Goal: Transaction & Acquisition: Purchase product/service

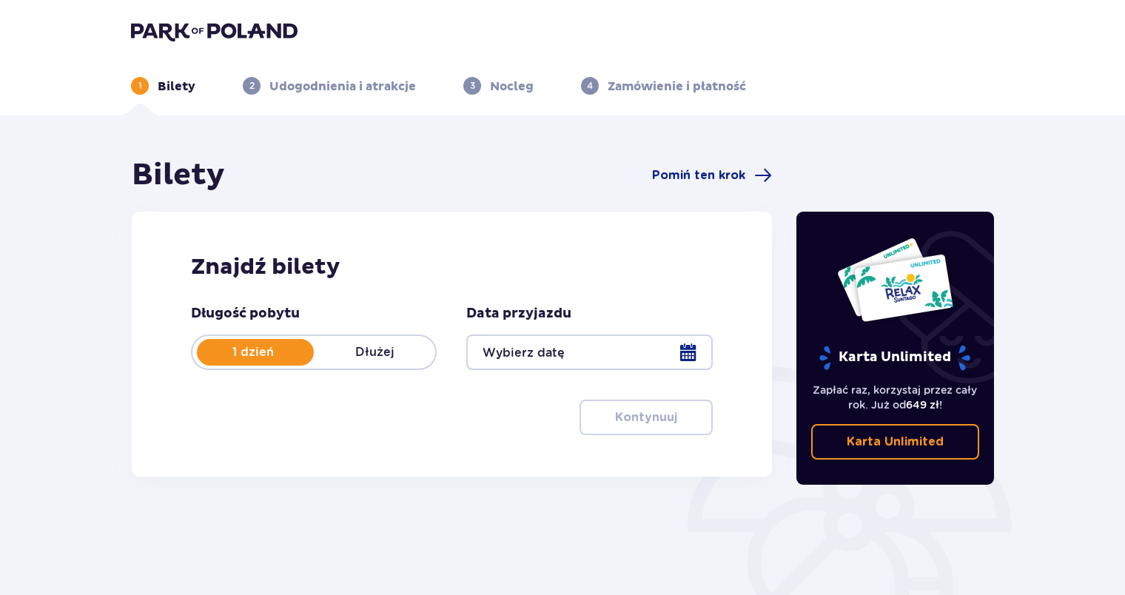
click at [691, 359] on div at bounding box center [589, 353] width 246 height 36
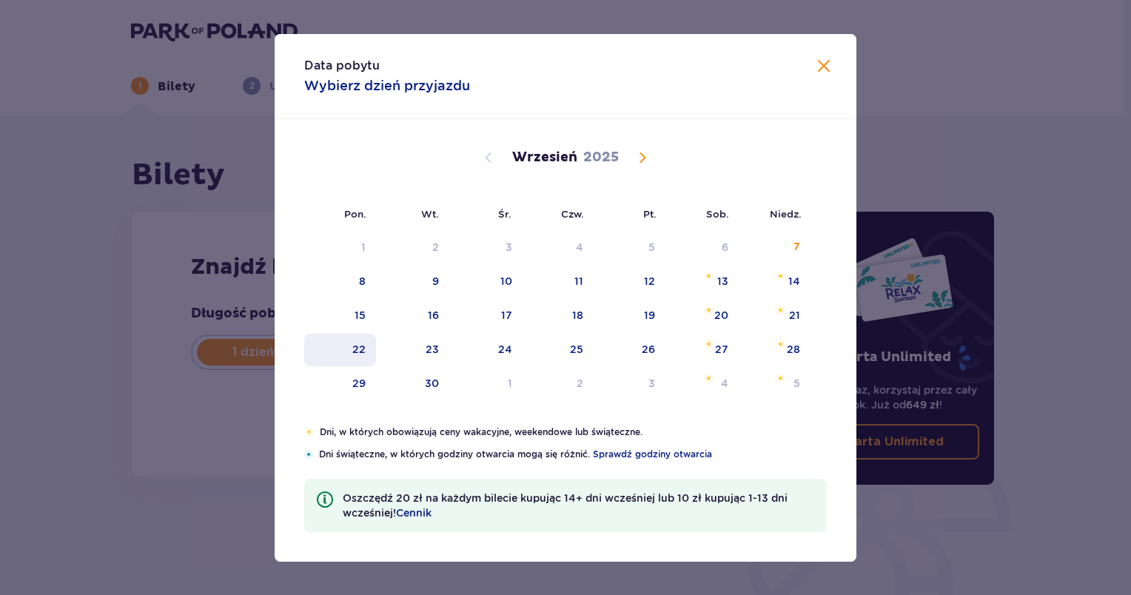
click at [367, 346] on div "22" at bounding box center [340, 350] width 72 height 33
type input "22.09.25"
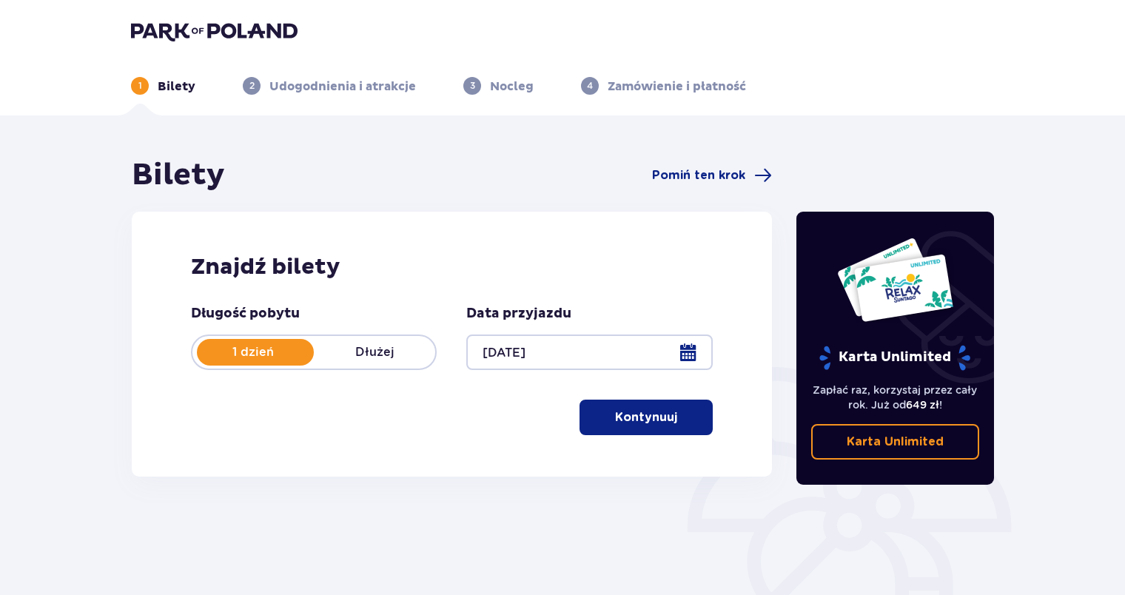
click at [654, 423] on p "Kontynuuj" at bounding box center [646, 417] width 62 height 16
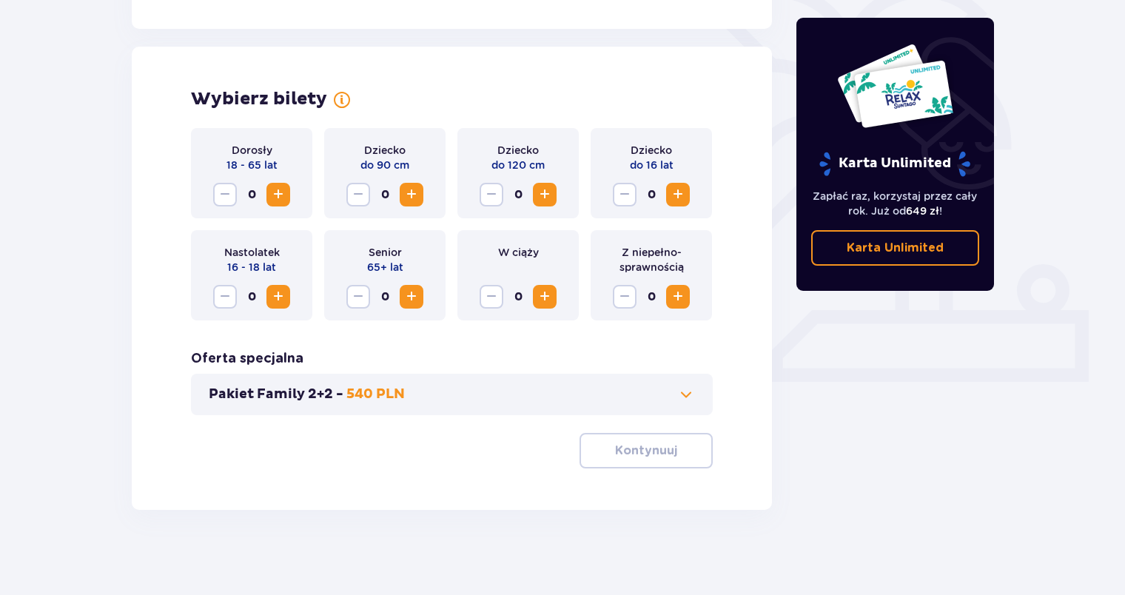
scroll to position [386, 0]
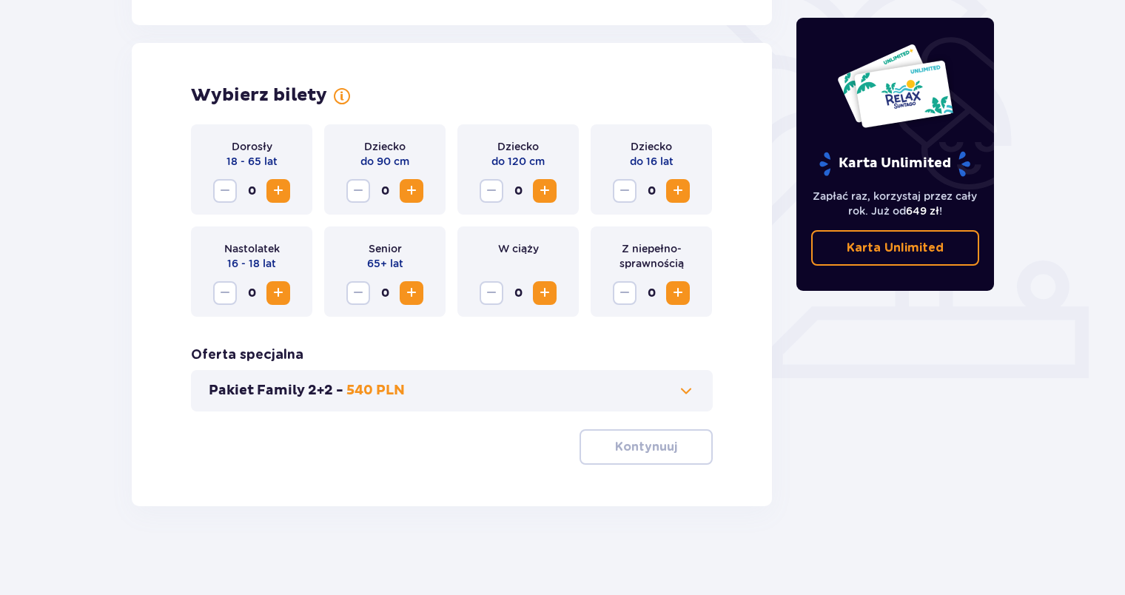
click at [549, 291] on span "Increase" at bounding box center [545, 293] width 18 height 18
click at [274, 190] on span "Increase" at bounding box center [278, 191] width 18 height 18
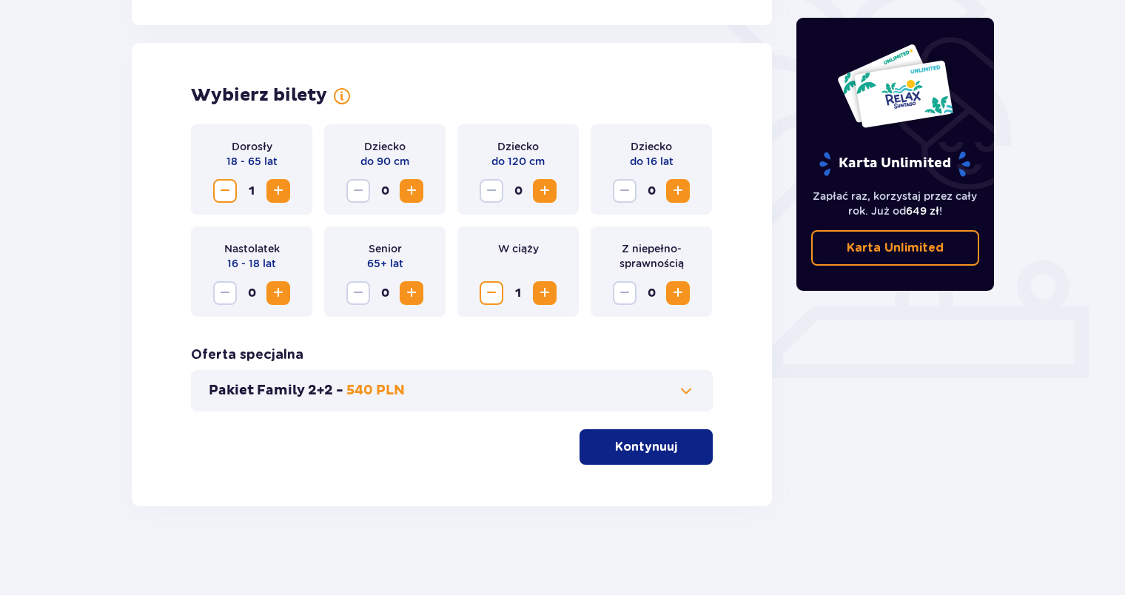
click at [657, 450] on p "Kontynuuj" at bounding box center [646, 447] width 62 height 16
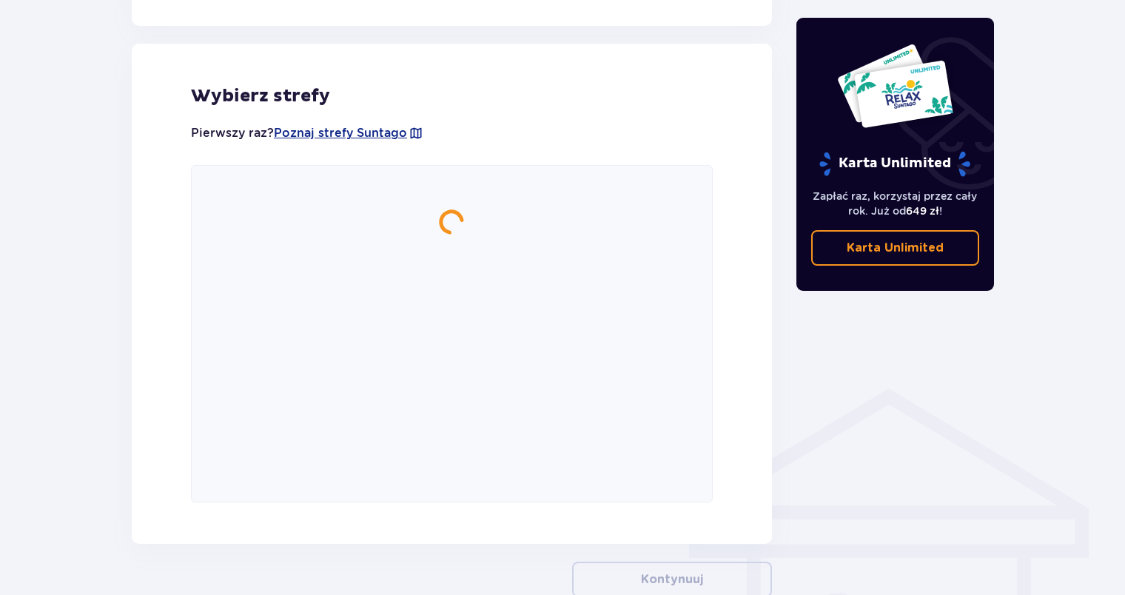
scroll to position [822, 0]
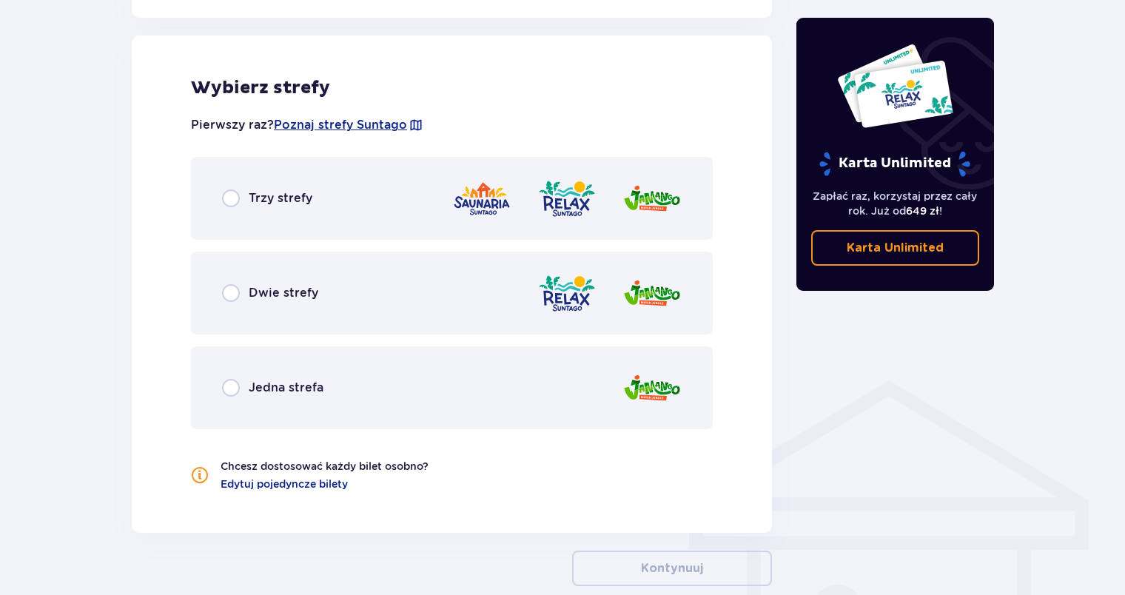
click at [502, 295] on div "Dwie strefy" at bounding box center [452, 293] width 522 height 83
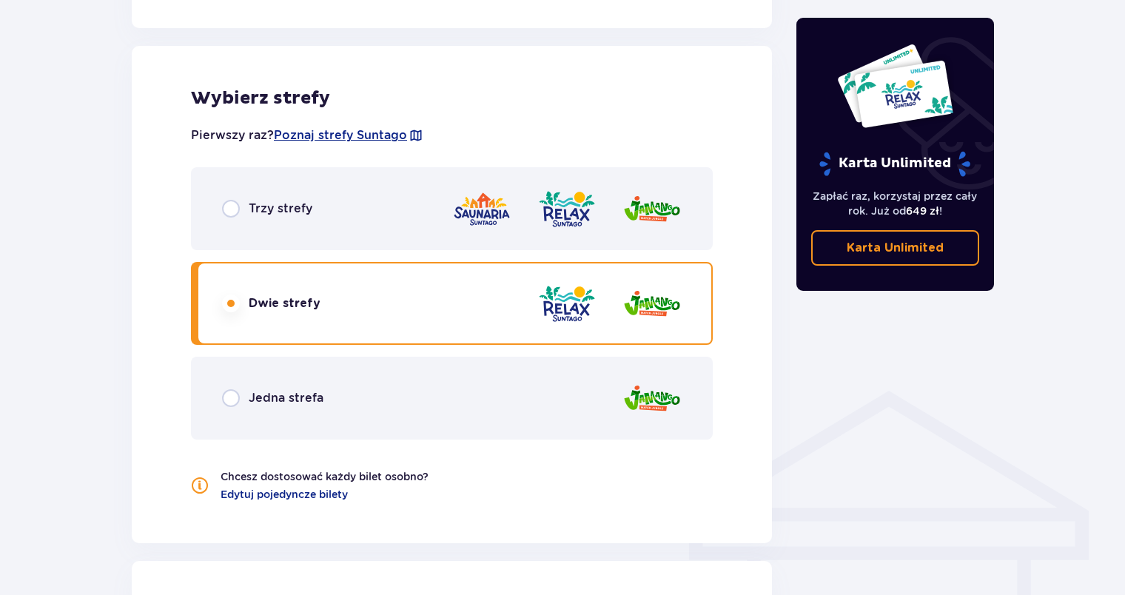
scroll to position [784, 0]
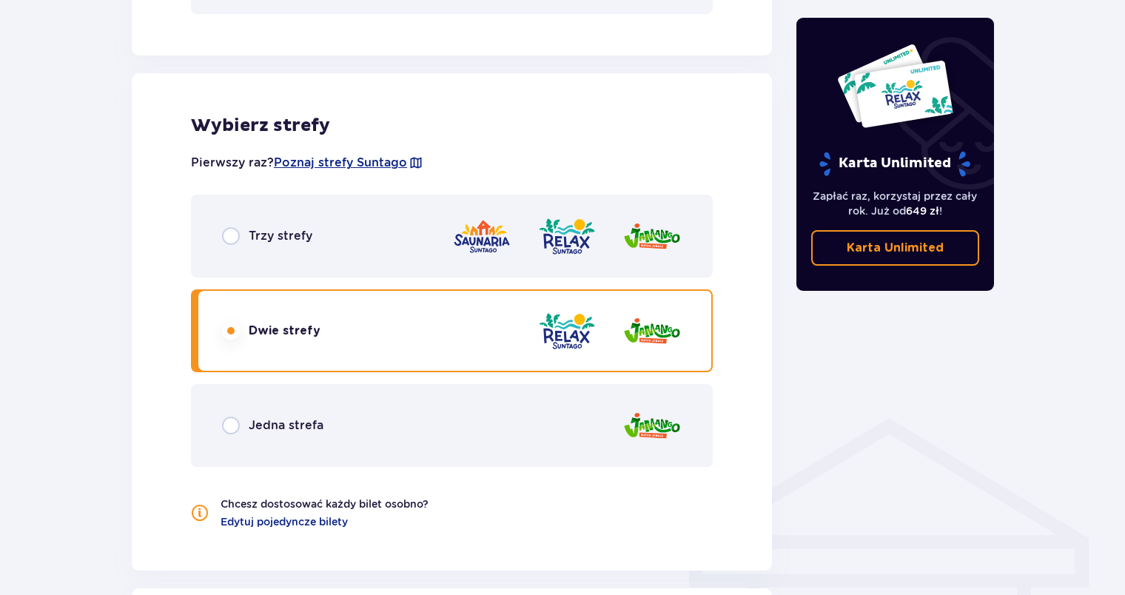
click at [382, 229] on div "Trzy strefy" at bounding box center [452, 236] width 522 height 83
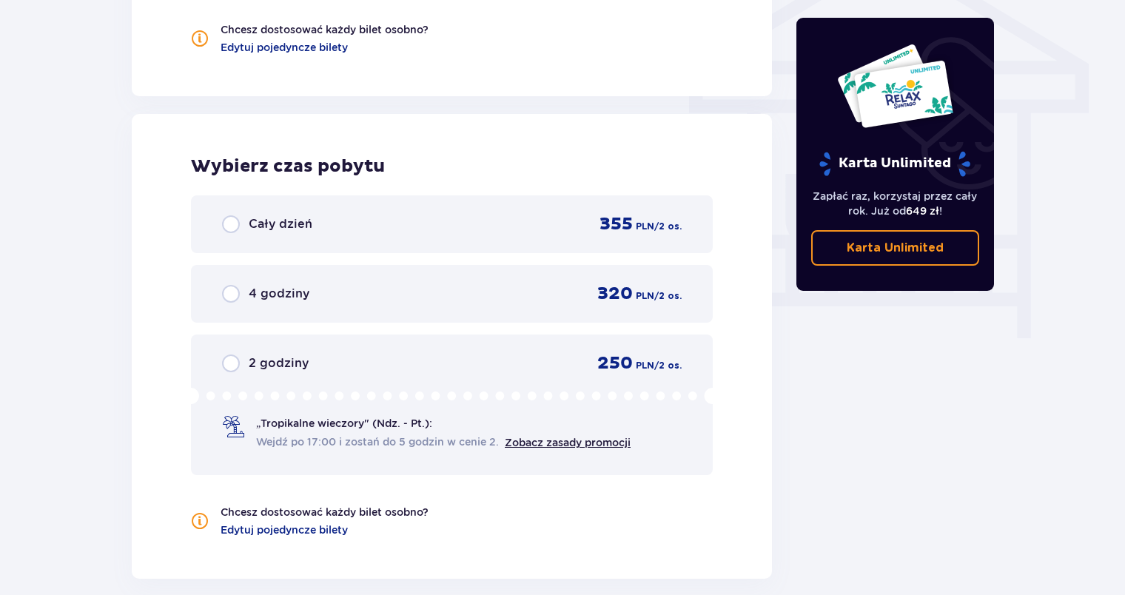
scroll to position [1256, 0]
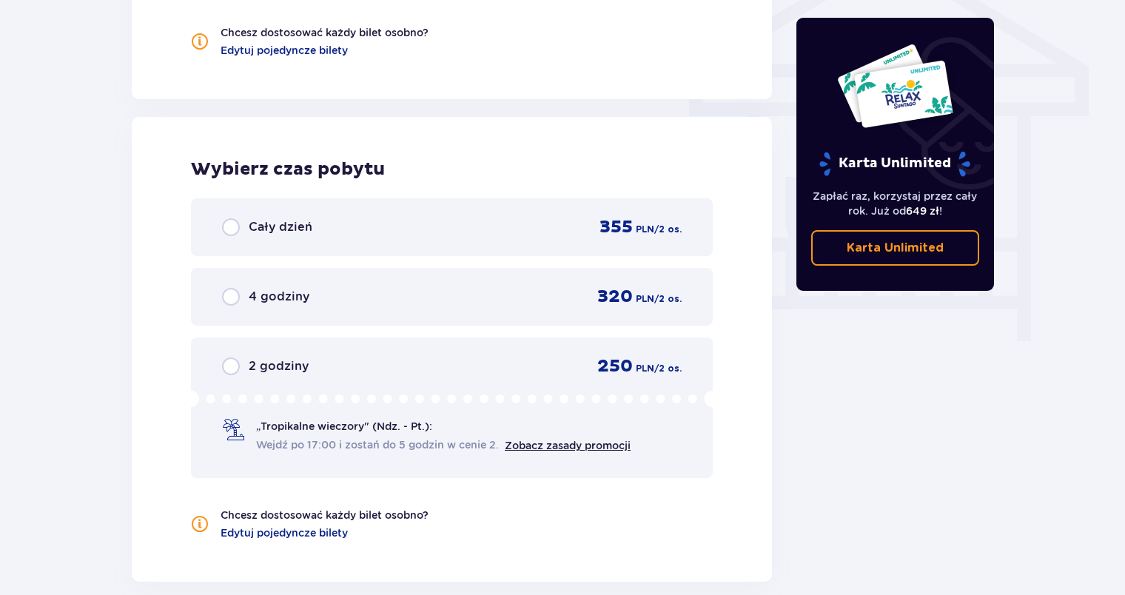
click at [520, 224] on div "Cały dzień 355 PLN / 2 os." at bounding box center [452, 227] width 460 height 22
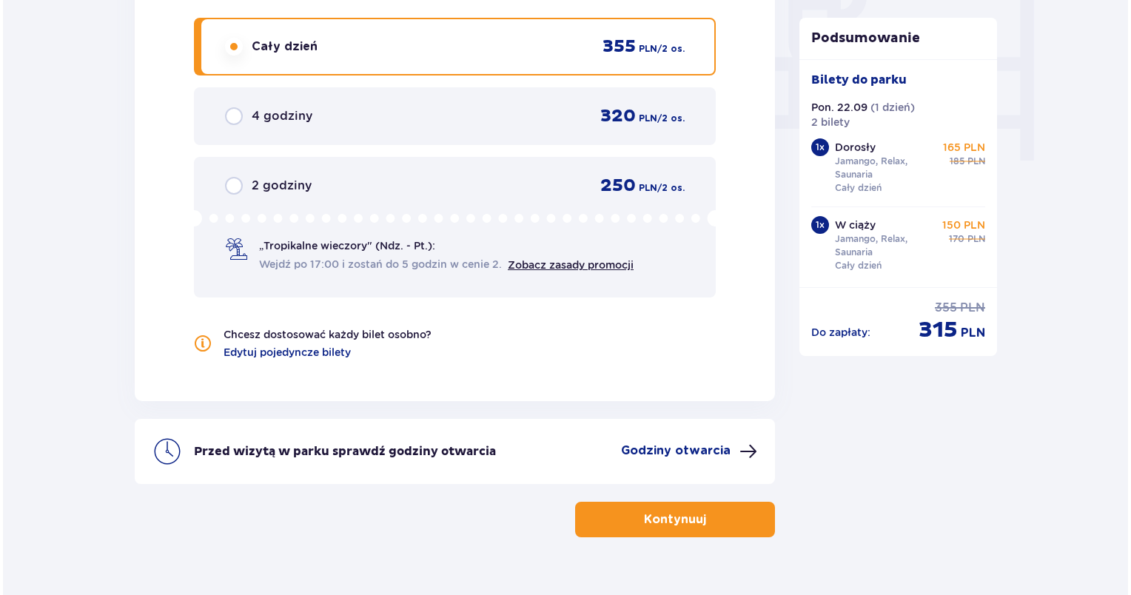
scroll to position [1439, 0]
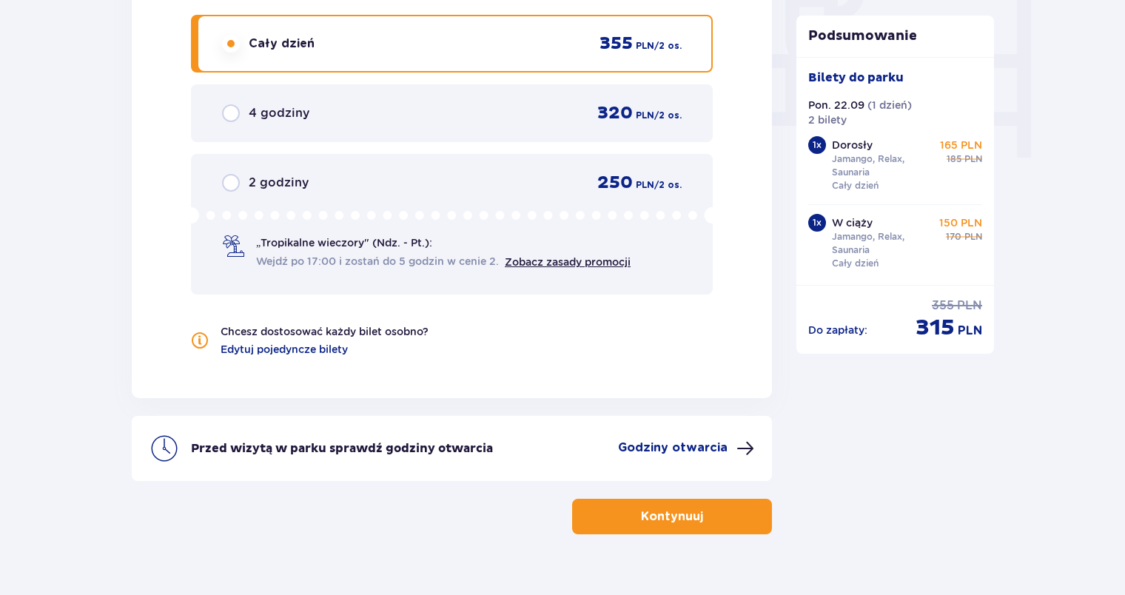
click at [723, 446] on p "Godziny otwarcia" at bounding box center [673, 448] width 110 height 16
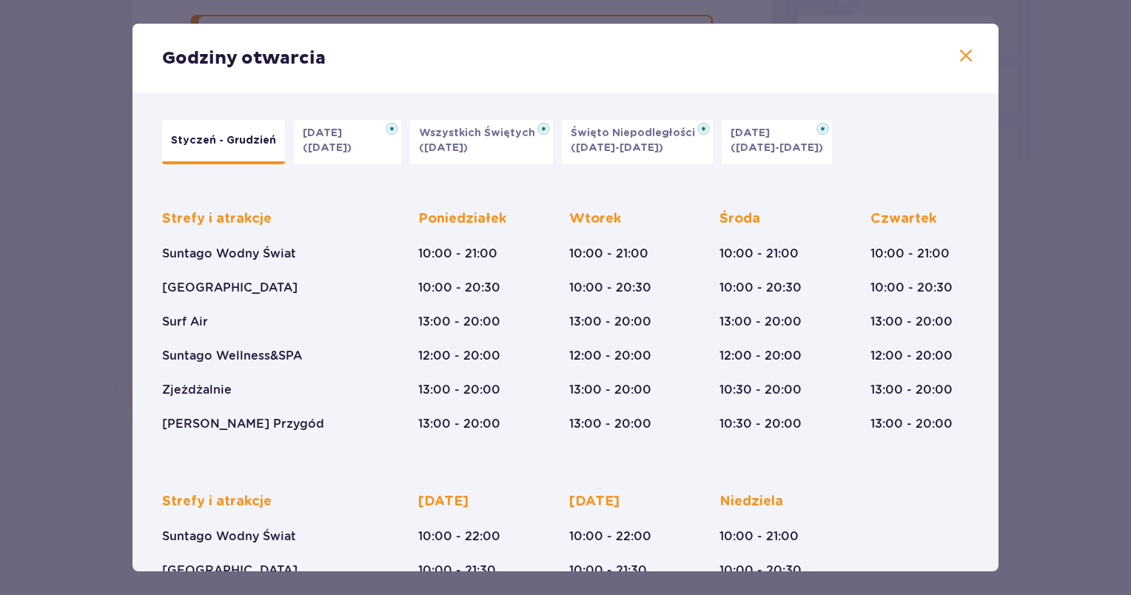
click at [965, 53] on span at bounding box center [966, 56] width 18 height 18
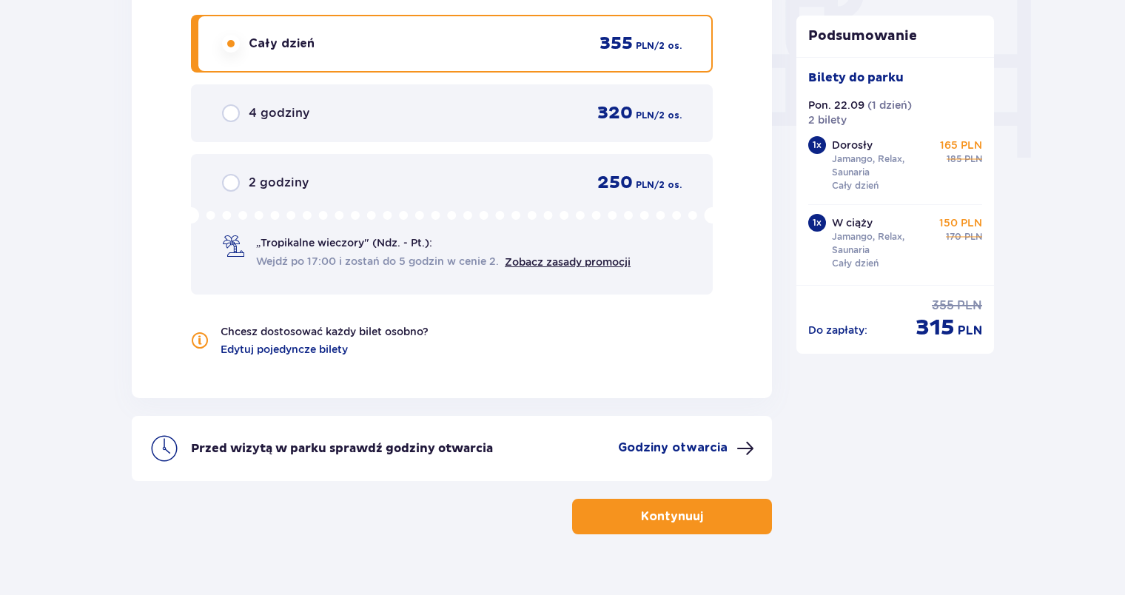
scroll to position [1466, 0]
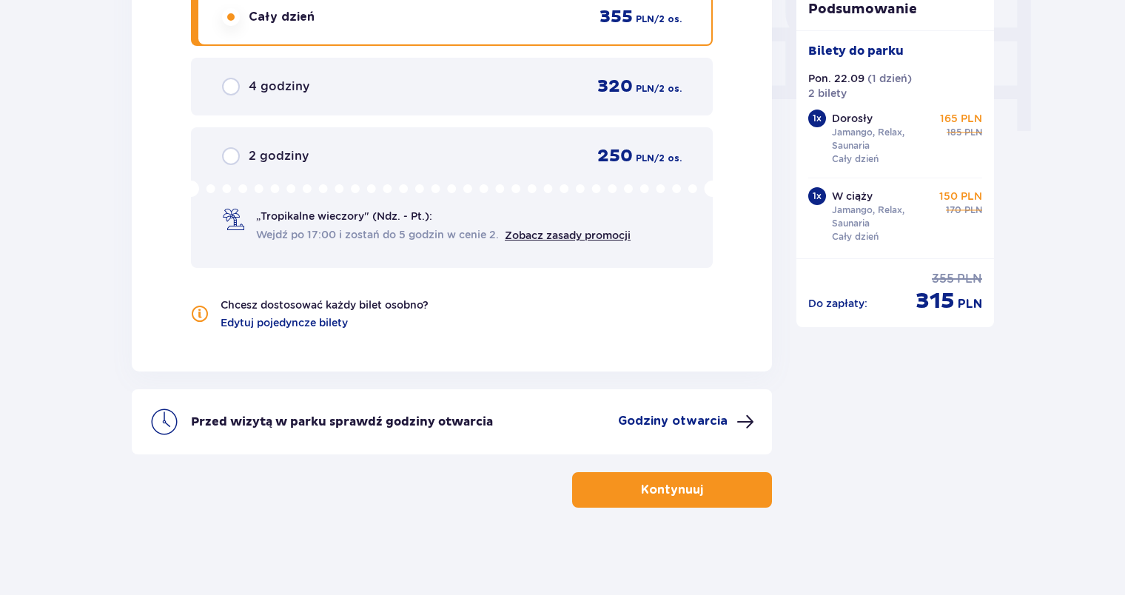
click at [669, 497] on button "Kontynuuj" at bounding box center [672, 490] width 200 height 36
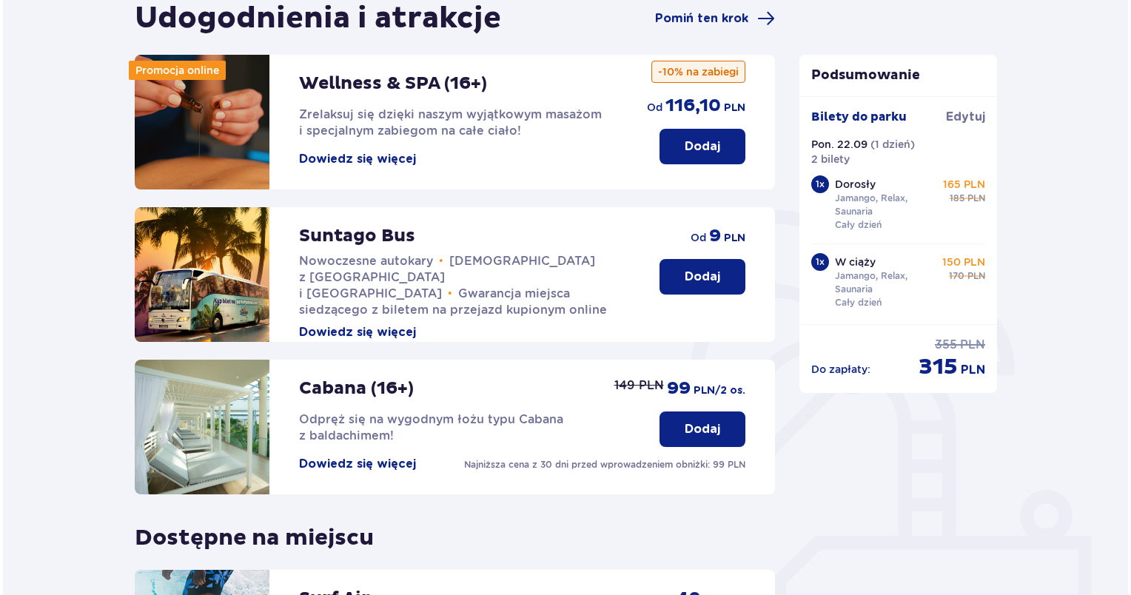
scroll to position [158, 0]
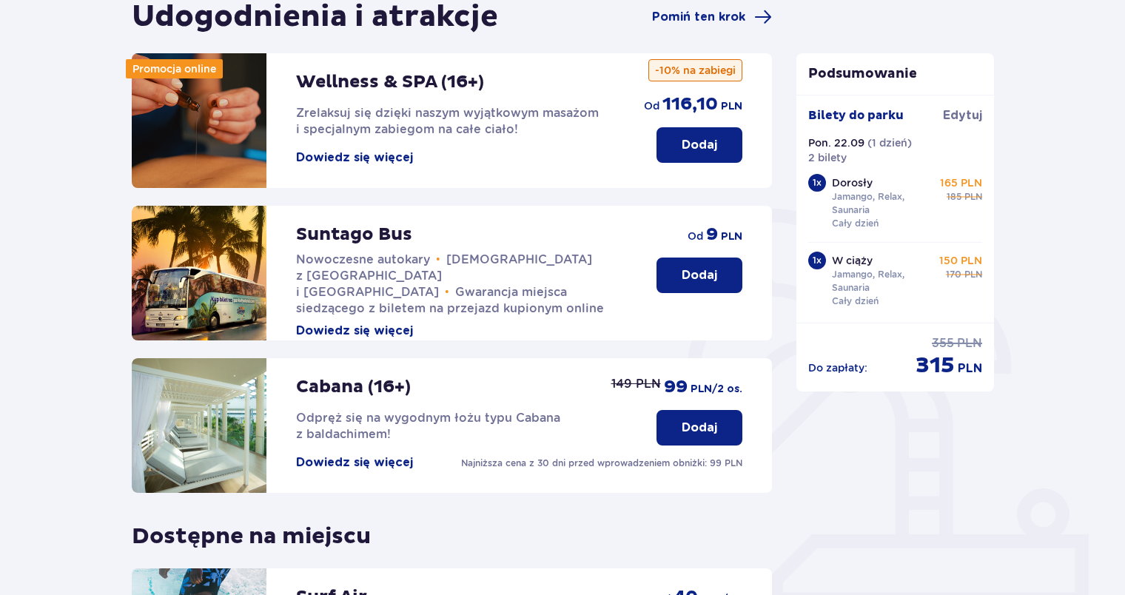
click at [376, 466] on button "Dowiedz się więcej" at bounding box center [354, 463] width 117 height 16
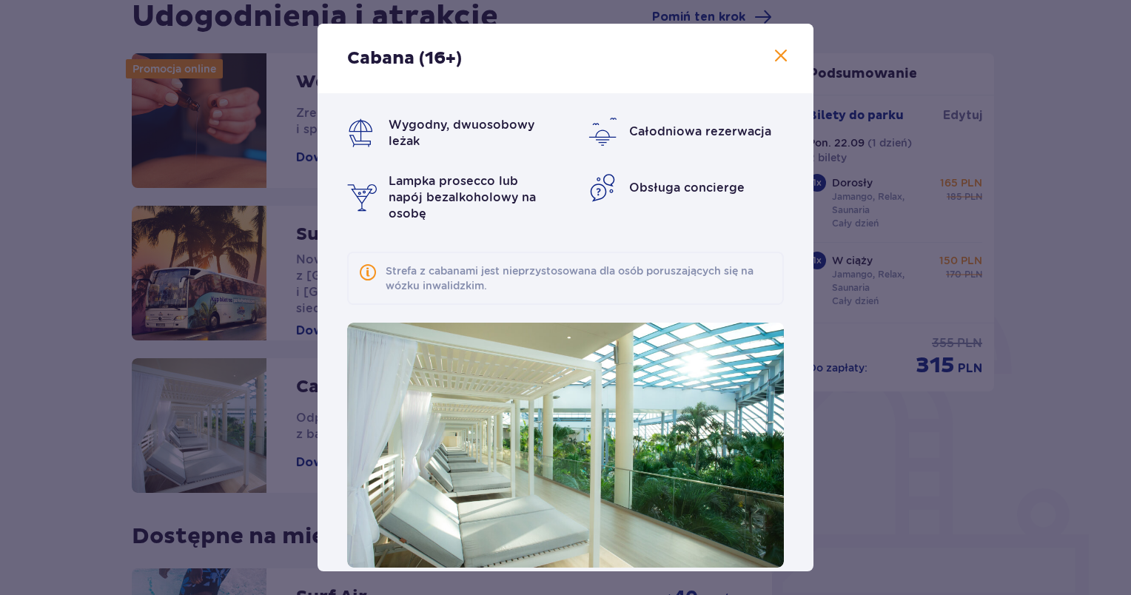
click at [772, 65] on button at bounding box center [781, 56] width 18 height 19
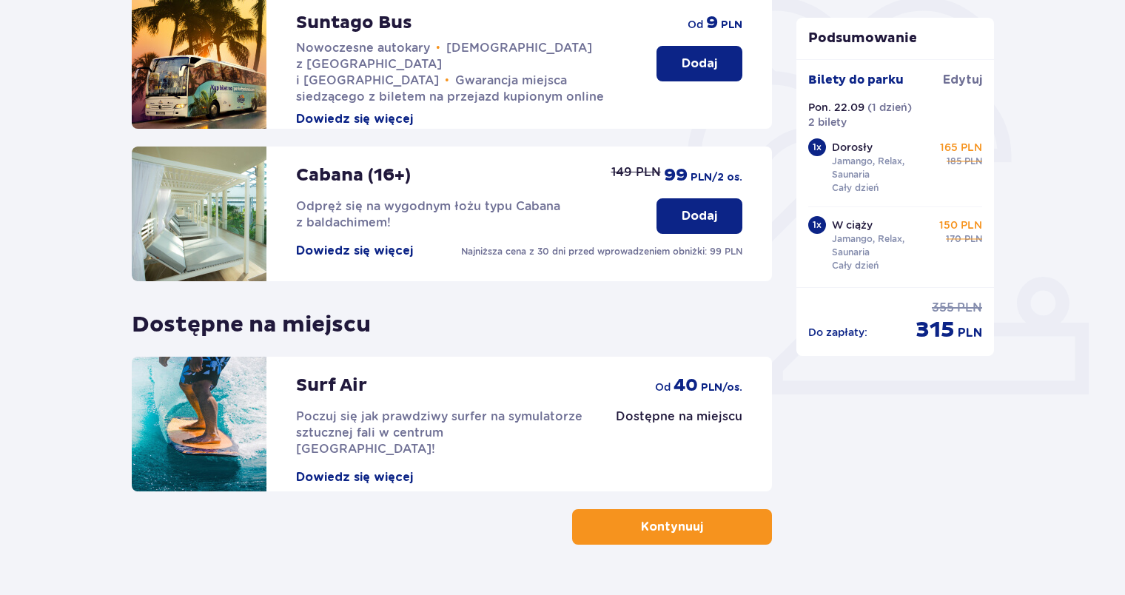
scroll to position [409, 0]
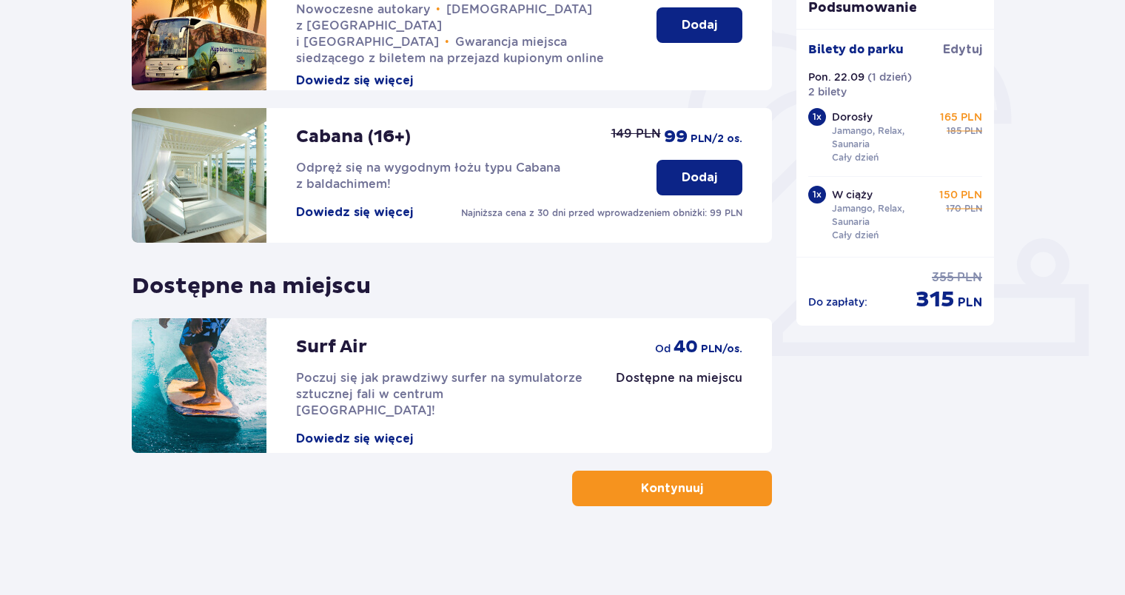
click at [397, 431] on button "Dowiedz się więcej" at bounding box center [354, 439] width 117 height 16
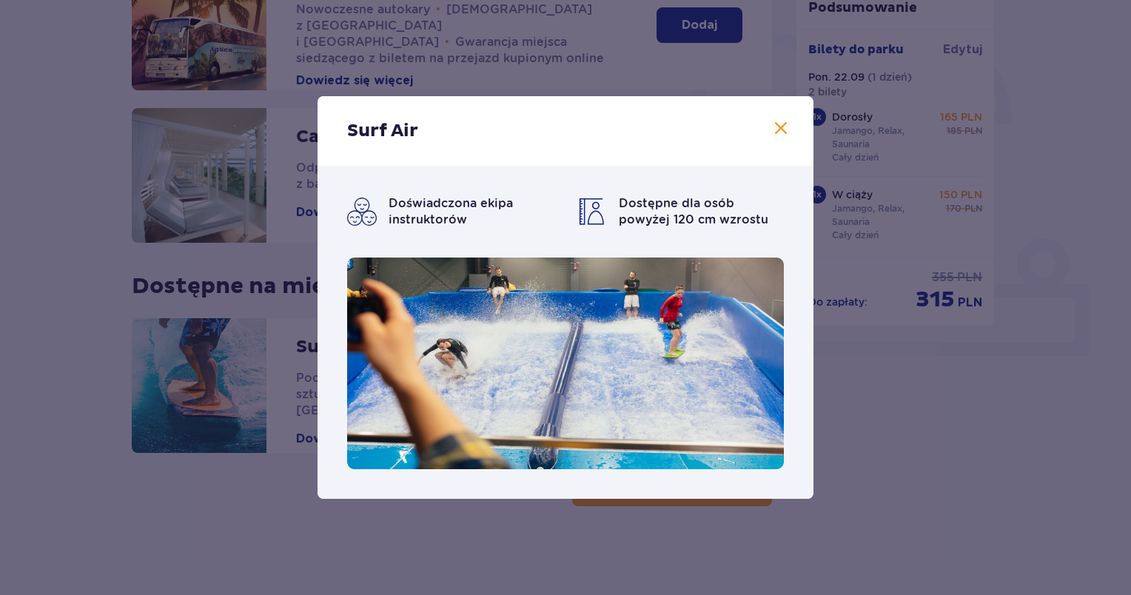
click at [789, 130] on span at bounding box center [781, 129] width 18 height 18
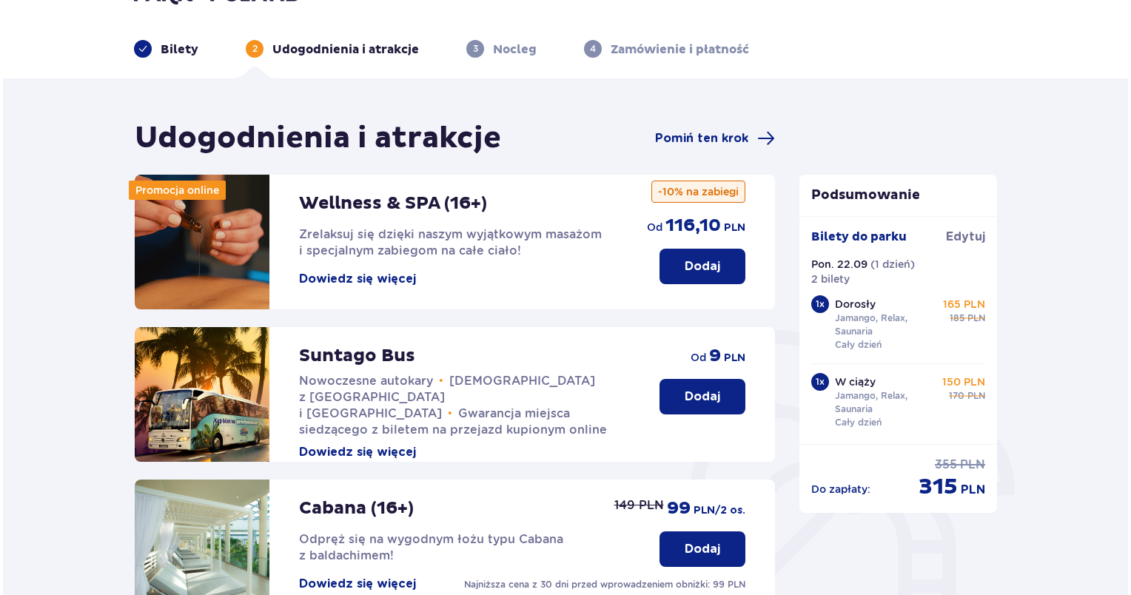
scroll to position [26, 0]
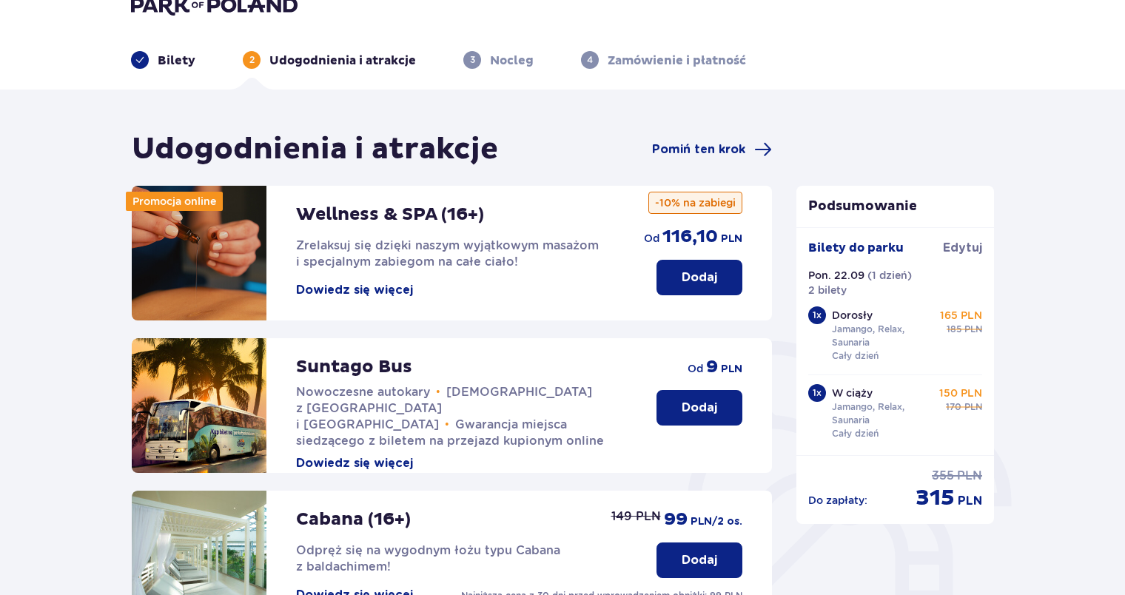
click at [392, 295] on button "Dowiedz się więcej" at bounding box center [354, 290] width 117 height 16
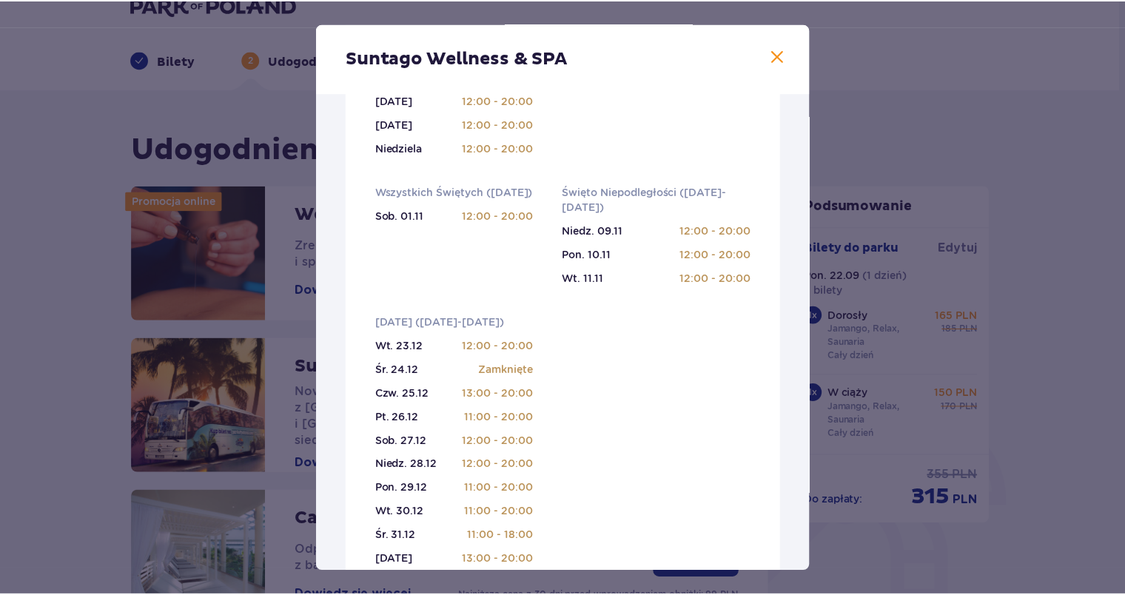
scroll to position [477, 0]
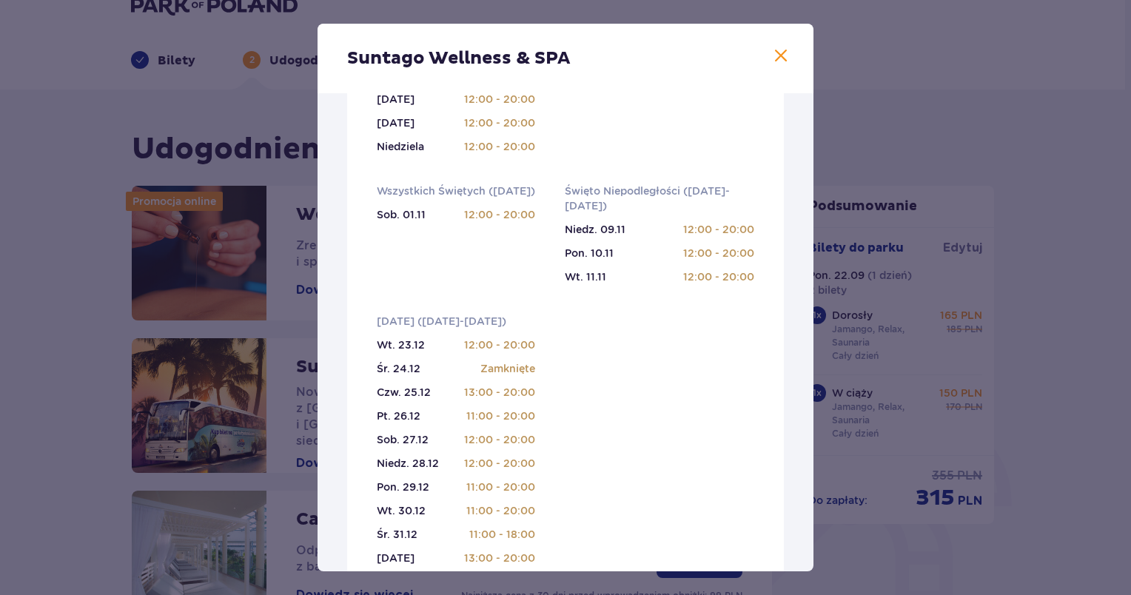
click at [782, 57] on span at bounding box center [781, 56] width 18 height 18
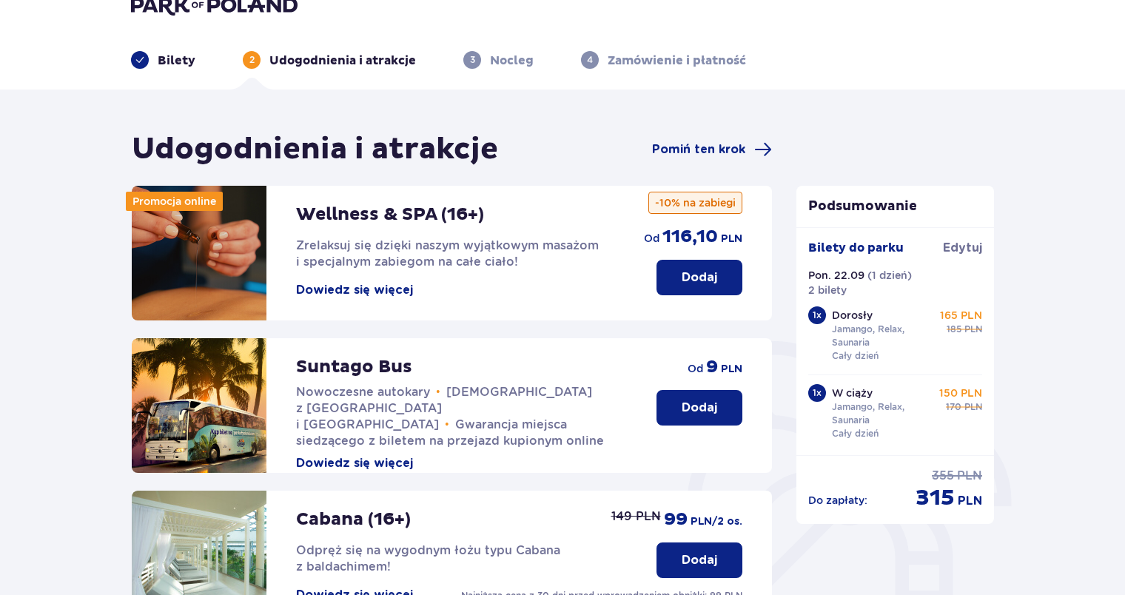
click at [680, 269] on button "Dodaj" at bounding box center [700, 278] width 86 height 36
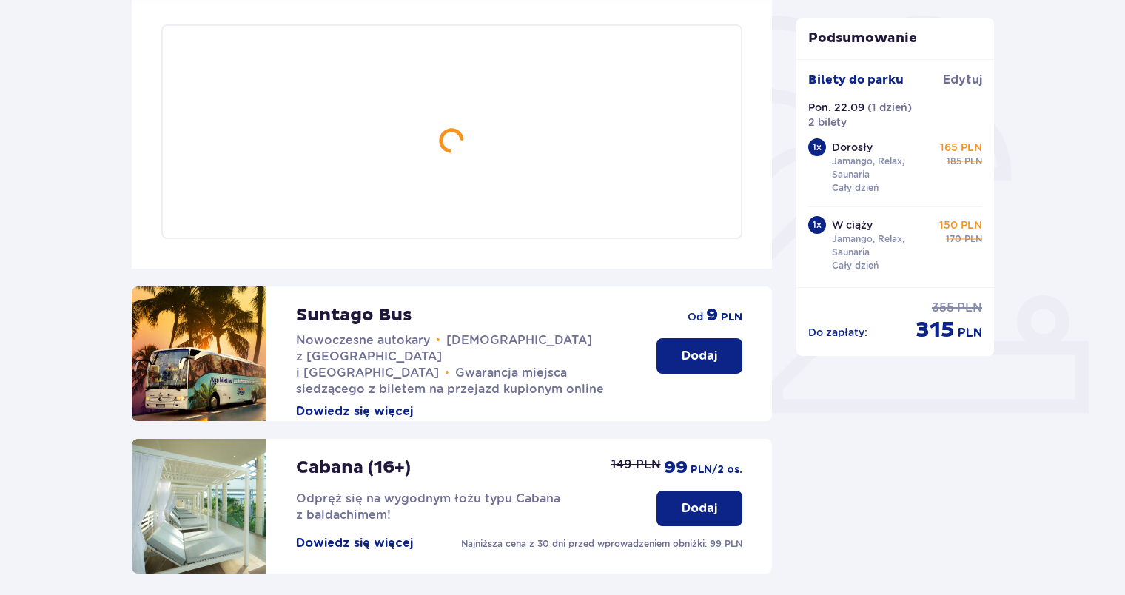
scroll to position [358, 0]
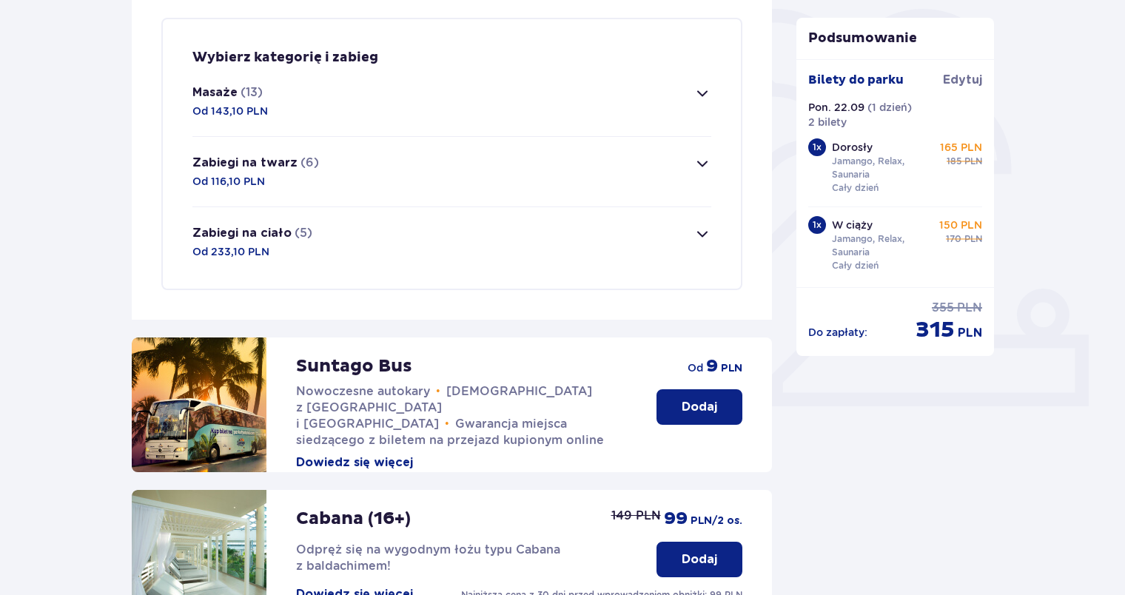
click at [489, 272] on button "Zabiegi na ciało (5) Od 233,10 PLN" at bounding box center [451, 242] width 519 height 70
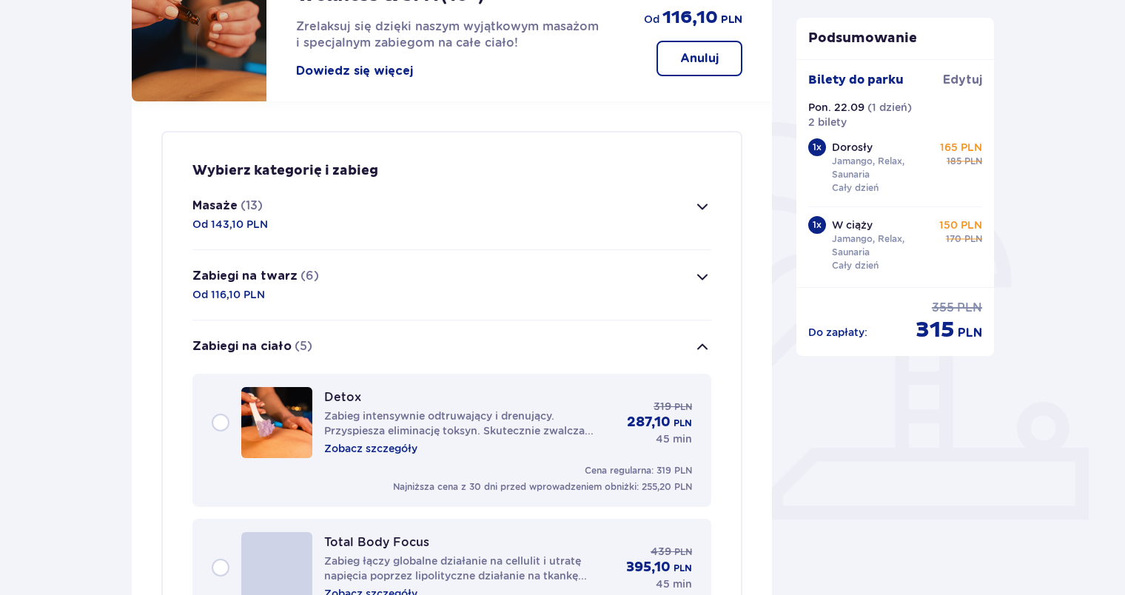
scroll to position [244, 0]
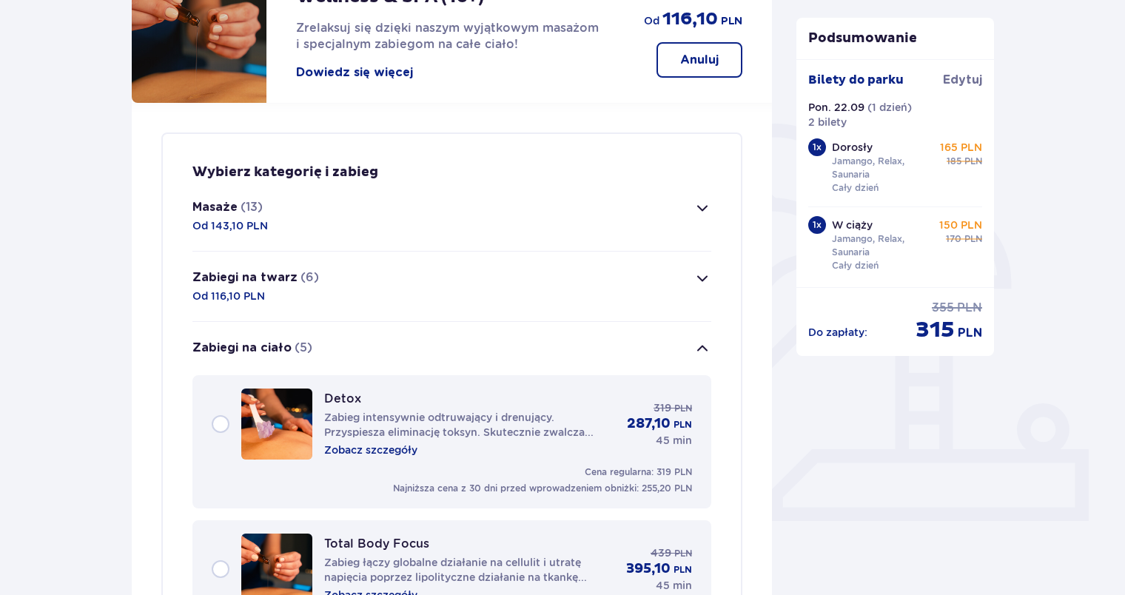
click at [460, 227] on button "Masaże (13) Od 143,10 PLN" at bounding box center [451, 216] width 519 height 70
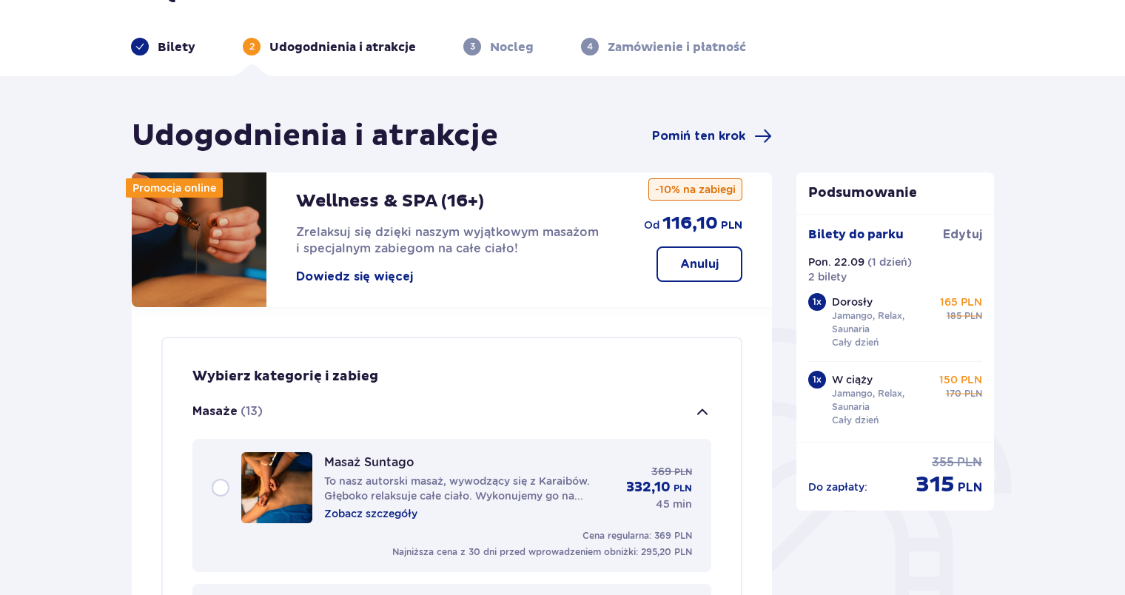
scroll to position [35, 0]
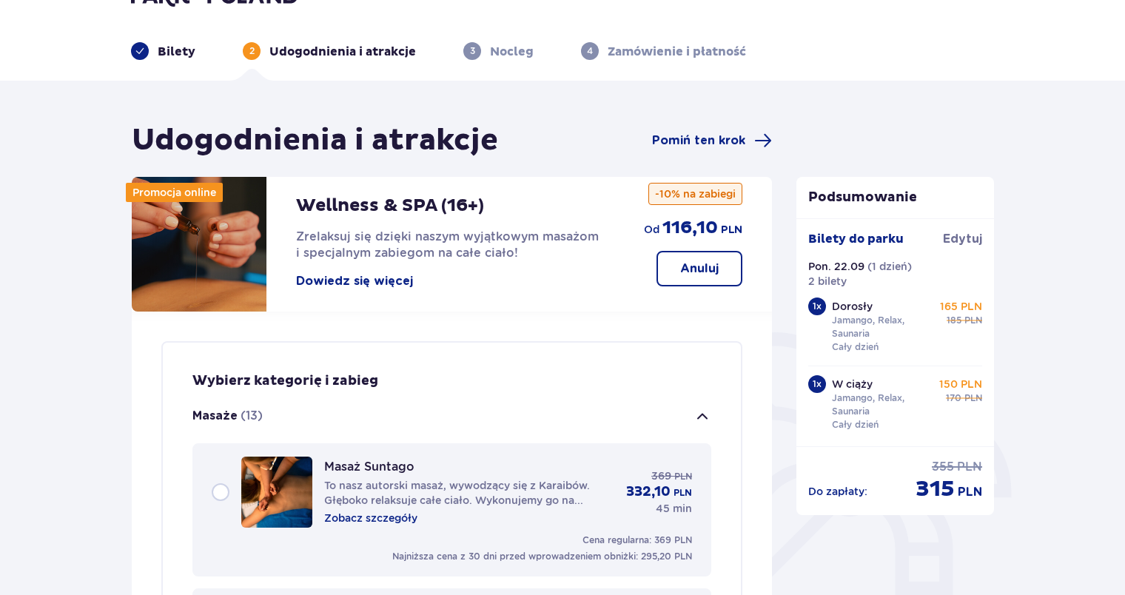
click at [702, 420] on span "button" at bounding box center [703, 417] width 18 height 18
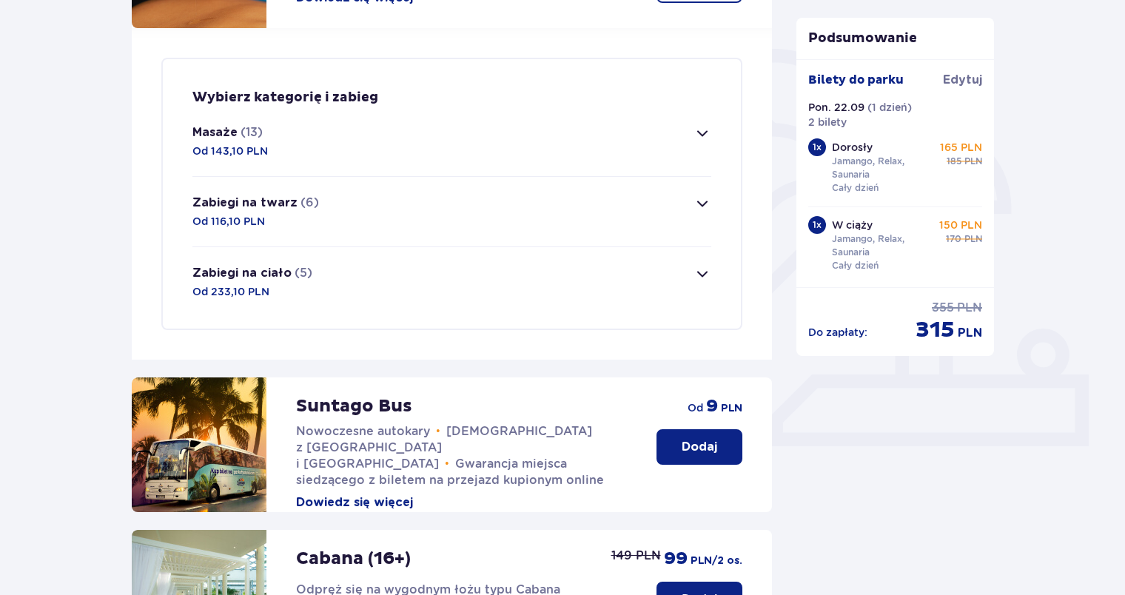
scroll to position [323, 0]
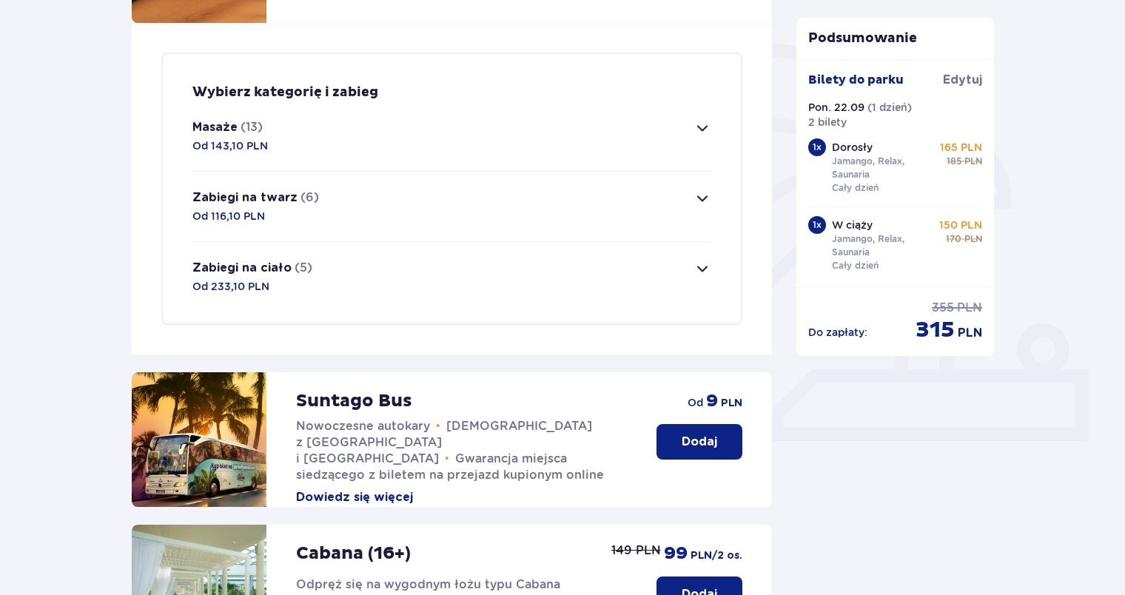
click at [698, 195] on span "button" at bounding box center [703, 199] width 18 height 18
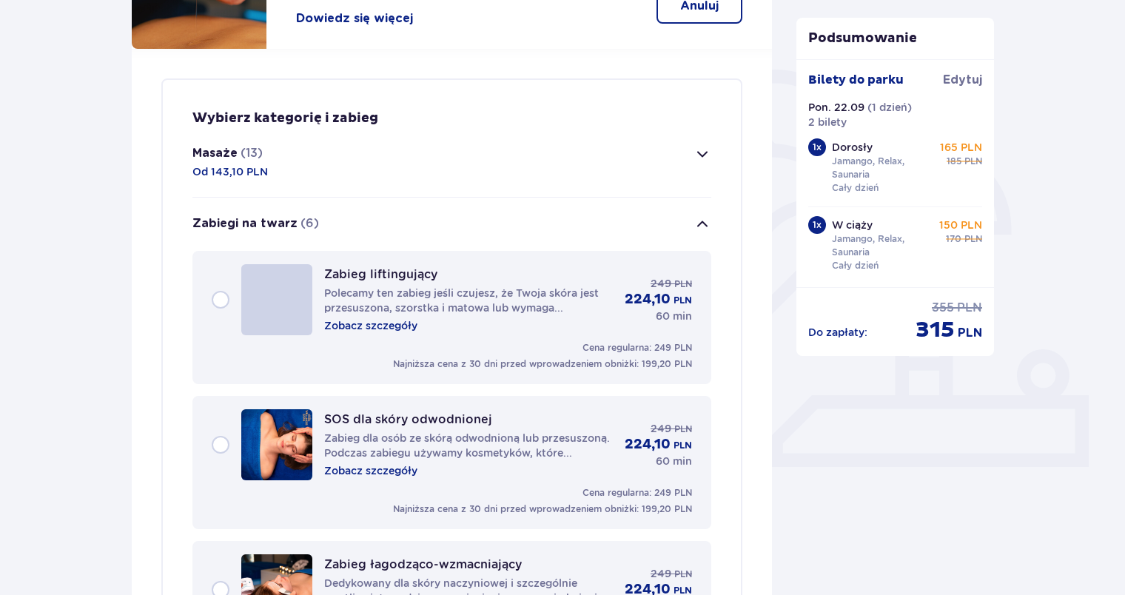
scroll to position [187, 0]
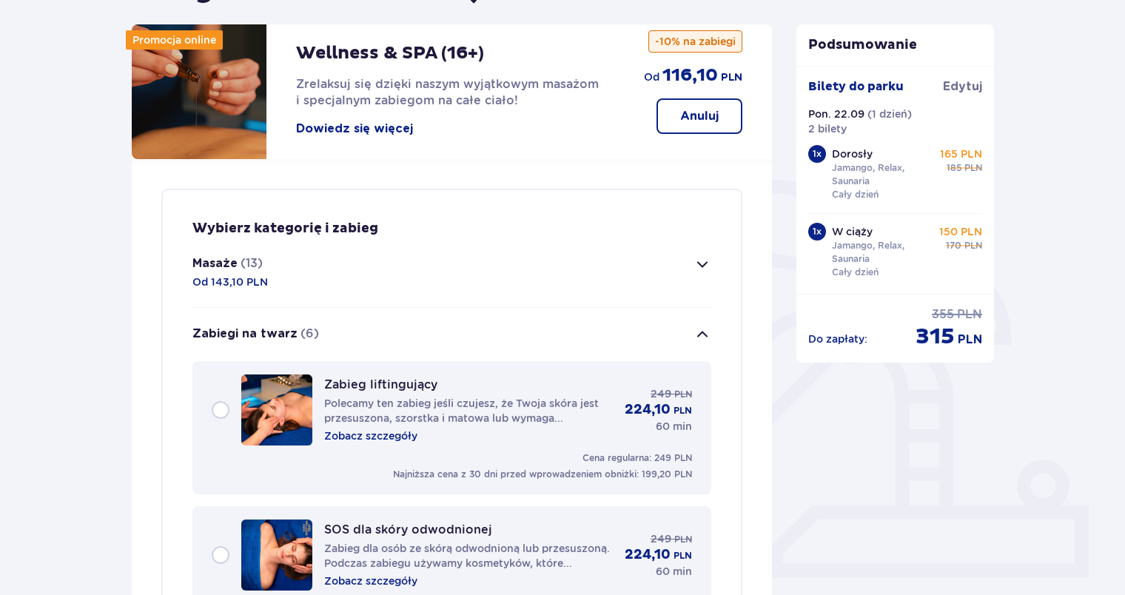
click at [705, 338] on span "button" at bounding box center [703, 335] width 18 height 18
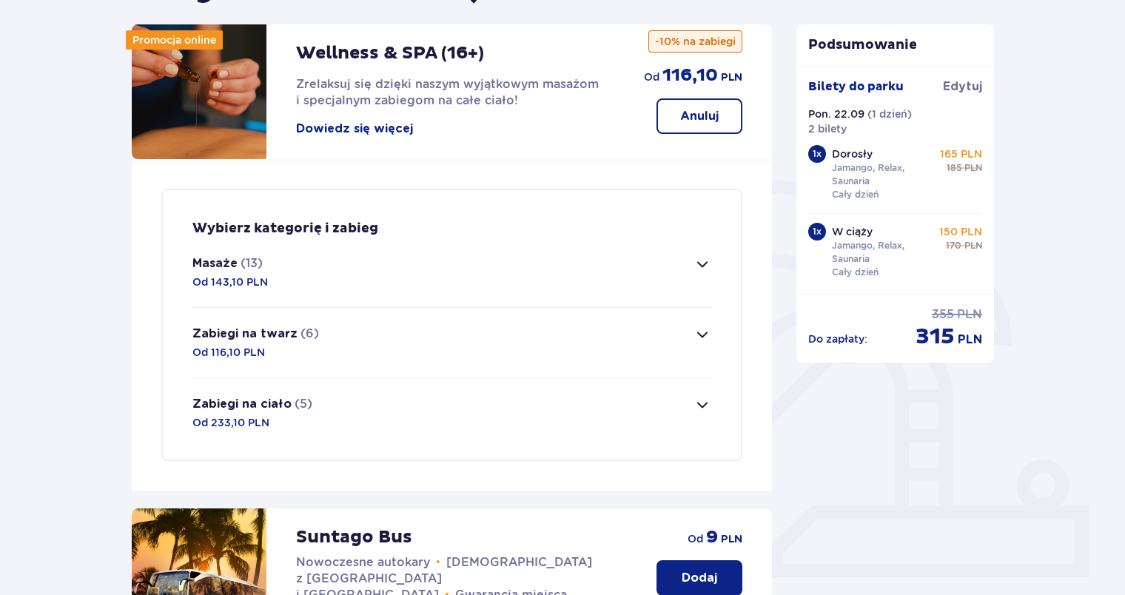
scroll to position [124, 0]
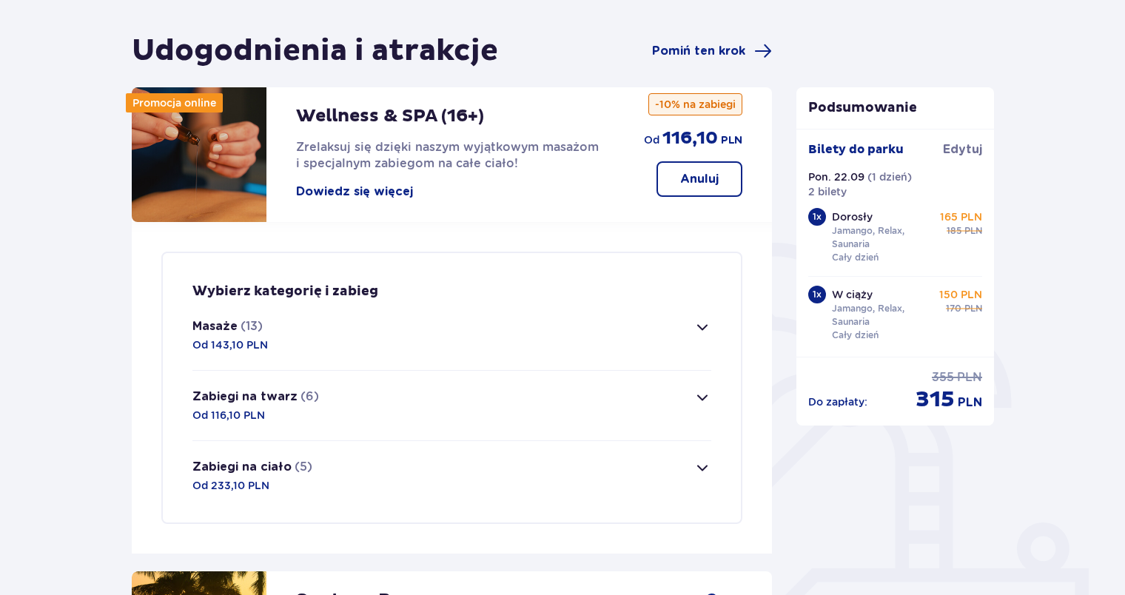
click at [717, 189] on button "Anuluj" at bounding box center [700, 179] width 86 height 36
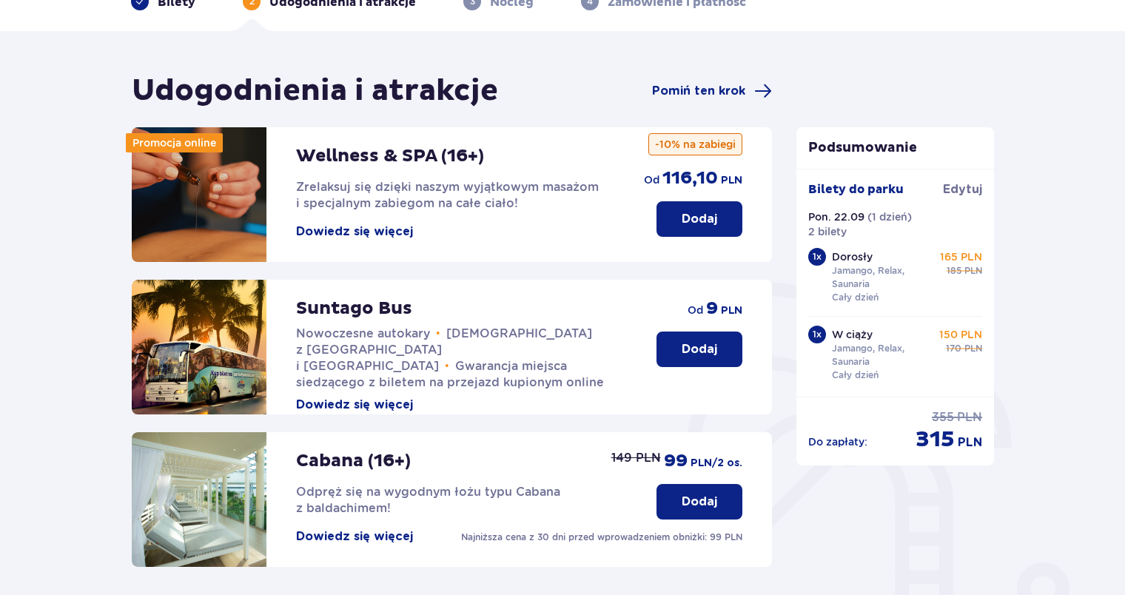
scroll to position [82, 0]
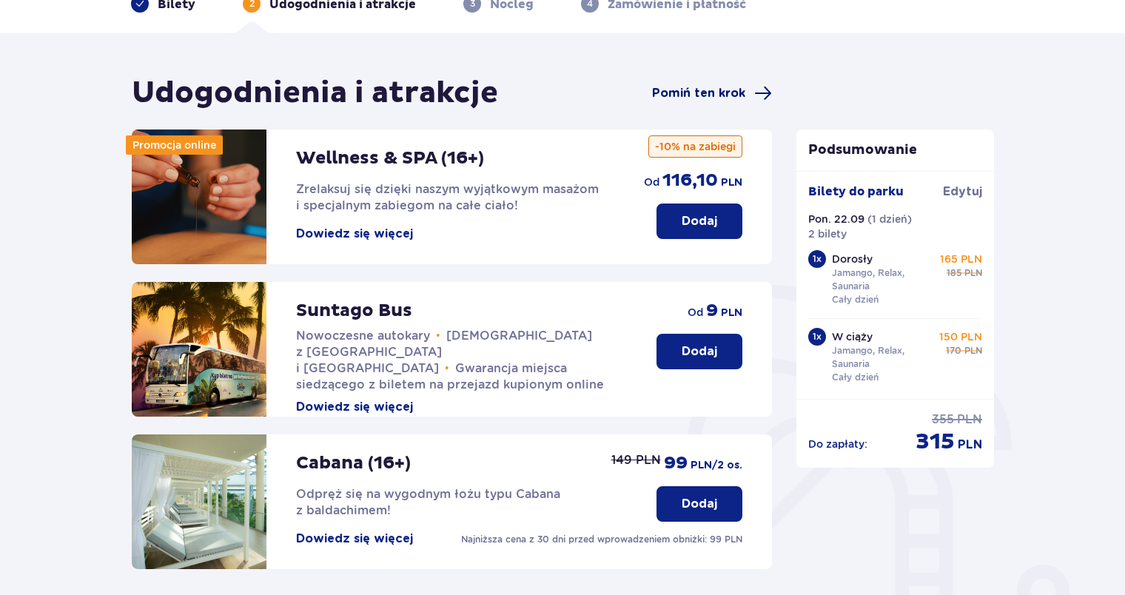
click at [740, 94] on span "Pomiń ten krok" at bounding box center [698, 93] width 93 height 16
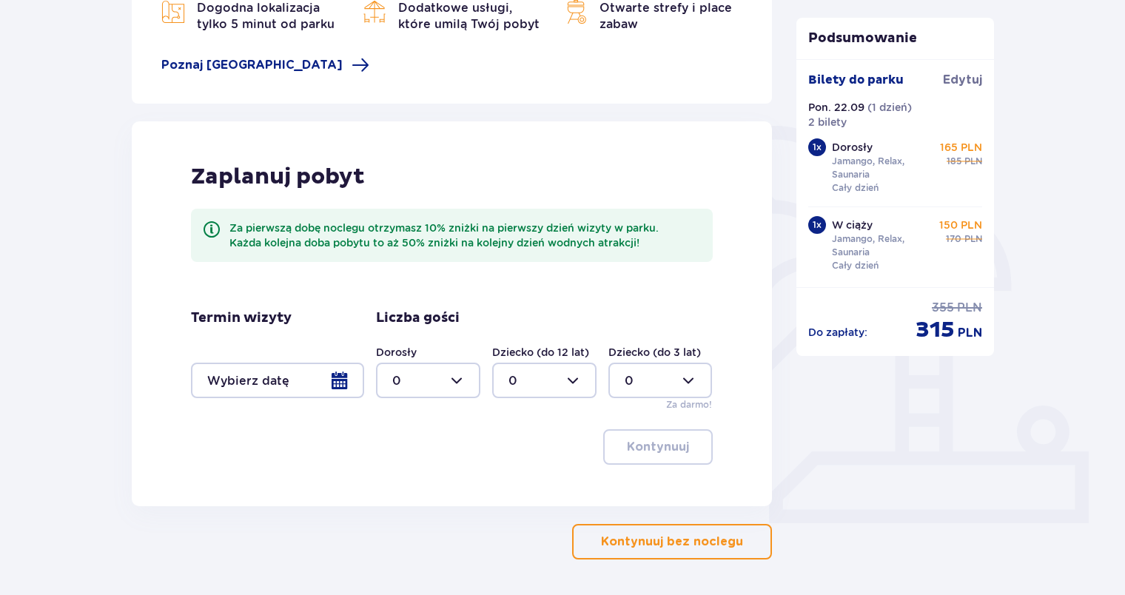
scroll to position [248, 0]
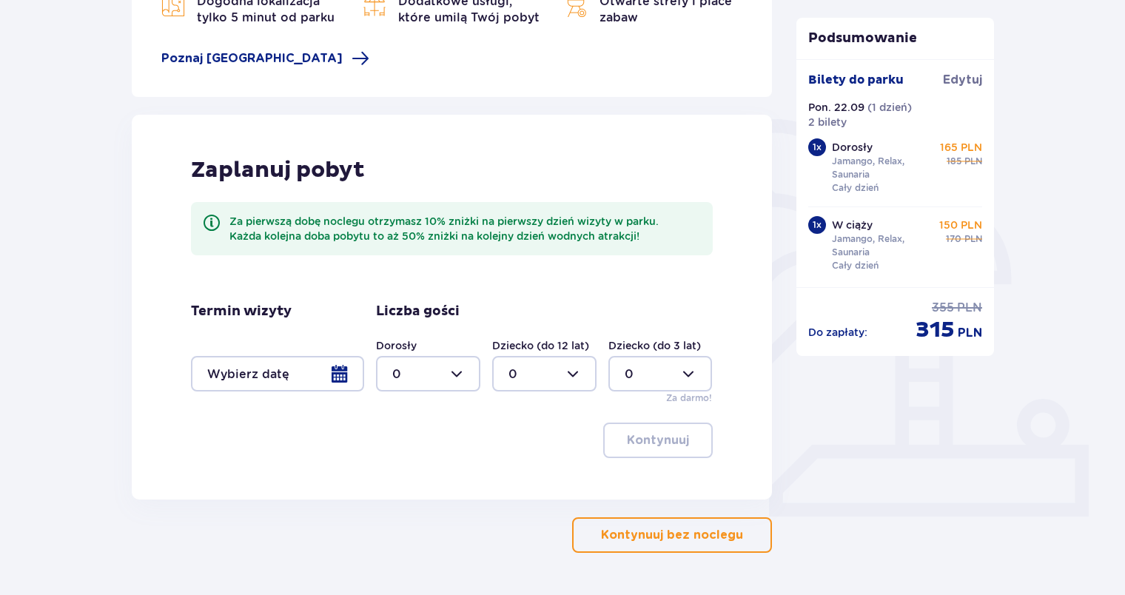
click at [641, 543] on p "Kontynuuj bez noclegu" at bounding box center [672, 535] width 142 height 16
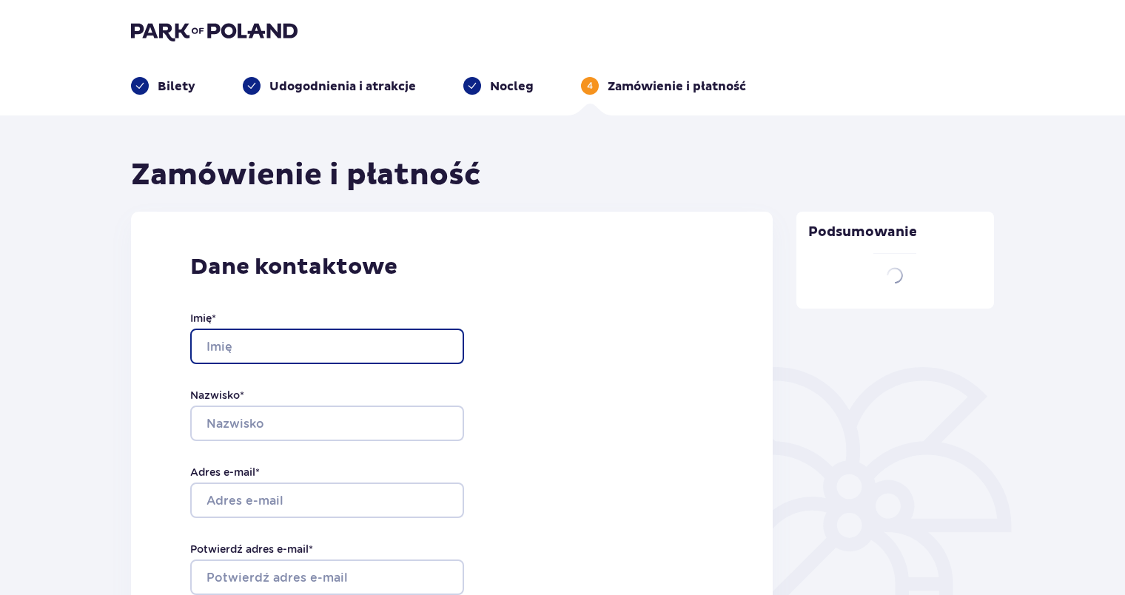
click at [355, 338] on input "Imię *" at bounding box center [327, 347] width 274 height 36
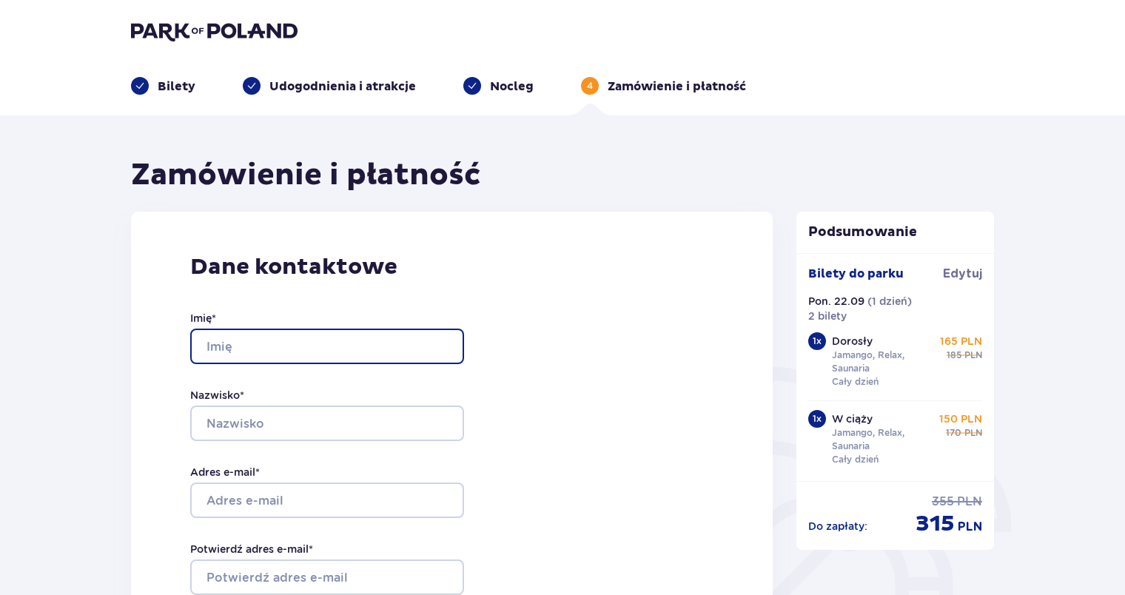
type input "Gosia"
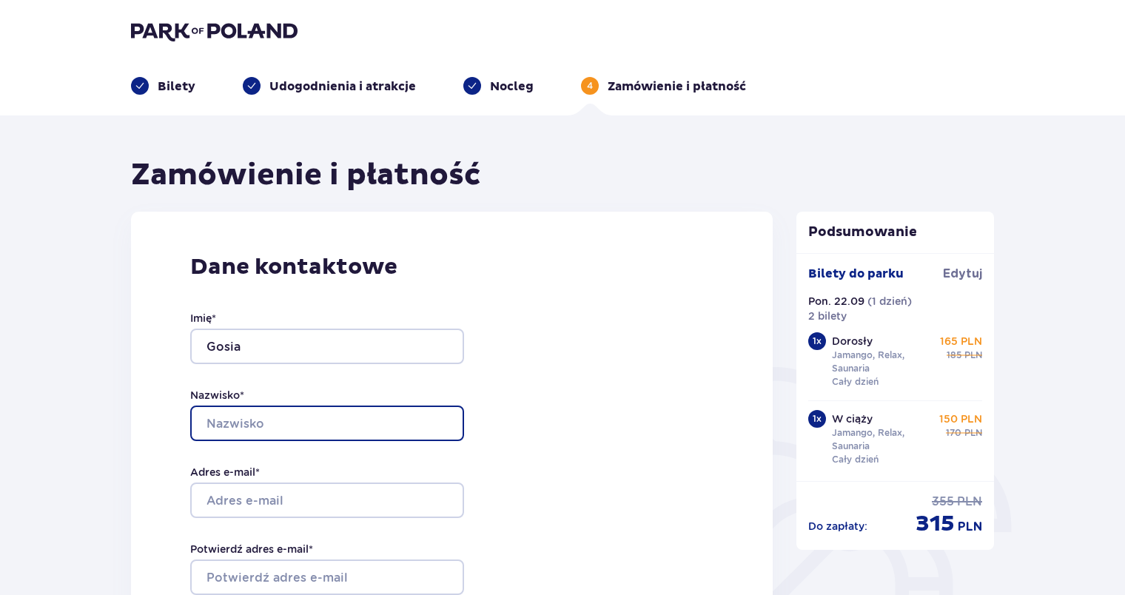
type input "Różańska"
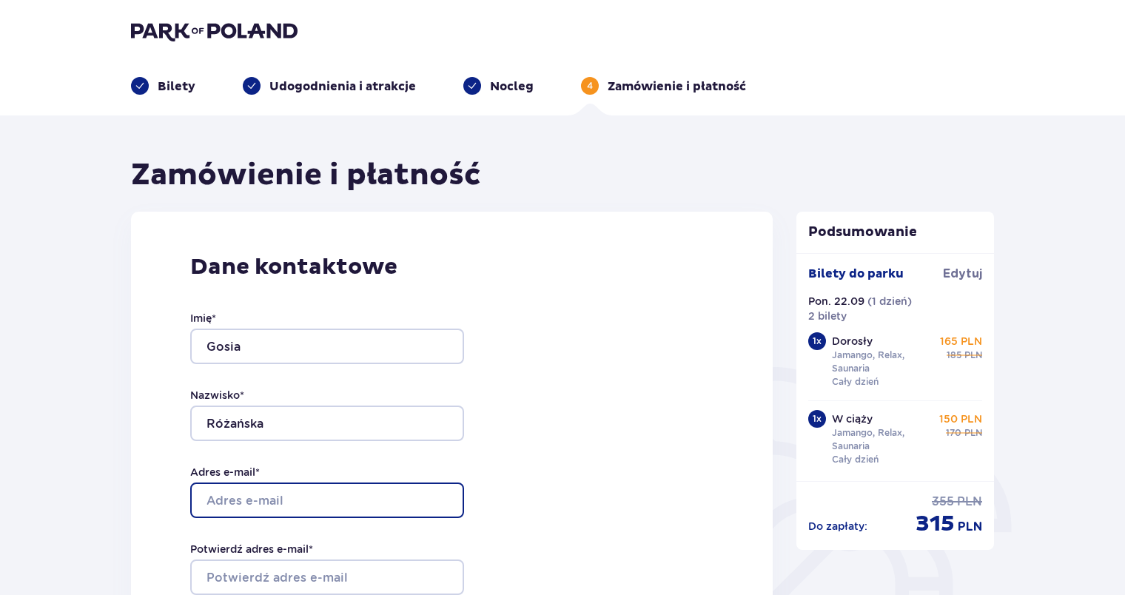
type input "[EMAIL_ADDRESS][DOMAIN_NAME]"
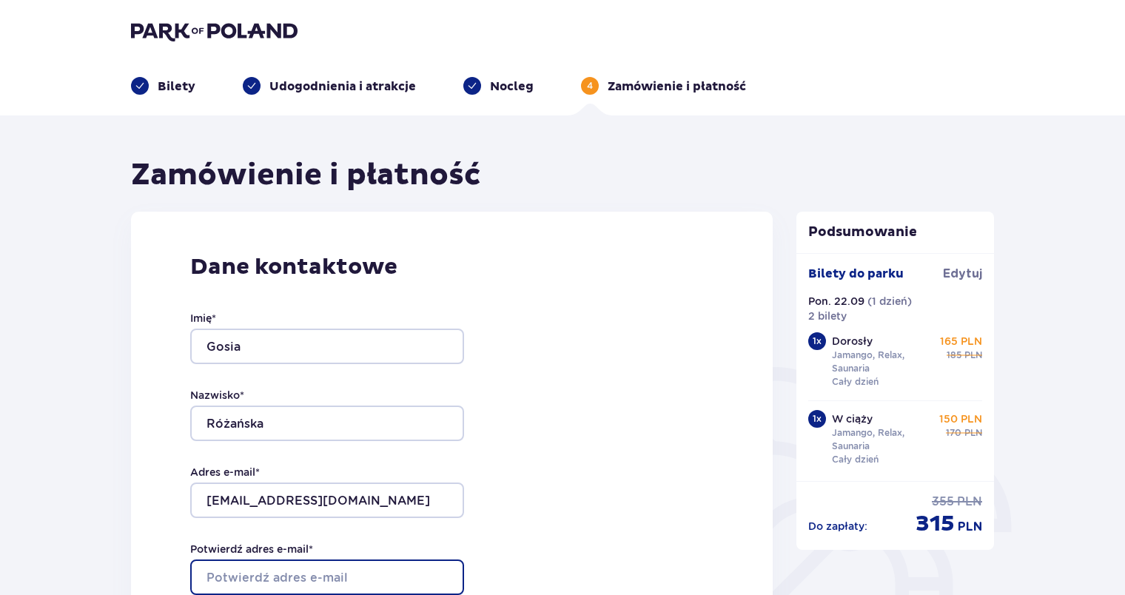
type input "[EMAIL_ADDRESS][DOMAIN_NAME]"
type input "884710810"
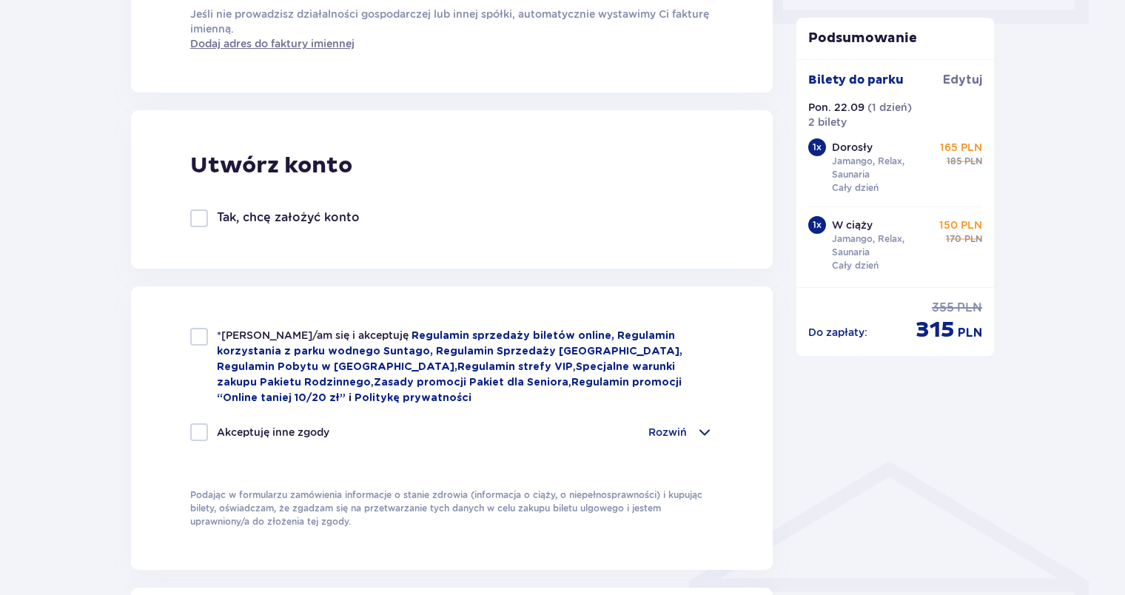
scroll to position [742, 0]
click at [201, 340] on div at bounding box center [199, 336] width 18 height 18
checkbox input "true"
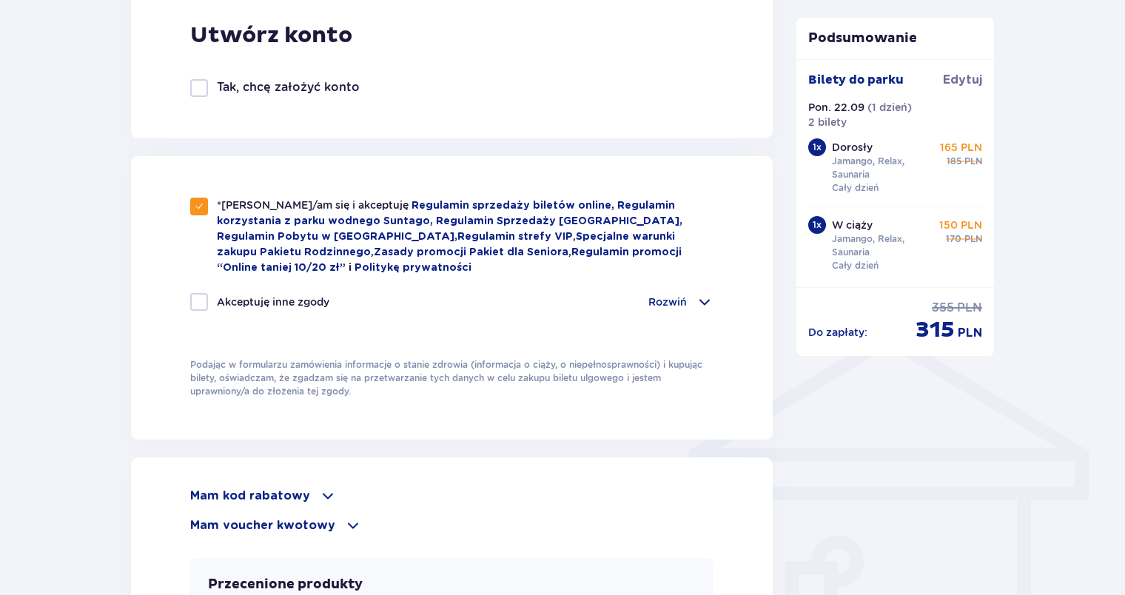
scroll to position [872, 0]
click at [677, 298] on p "Rozwiń" at bounding box center [667, 301] width 38 height 15
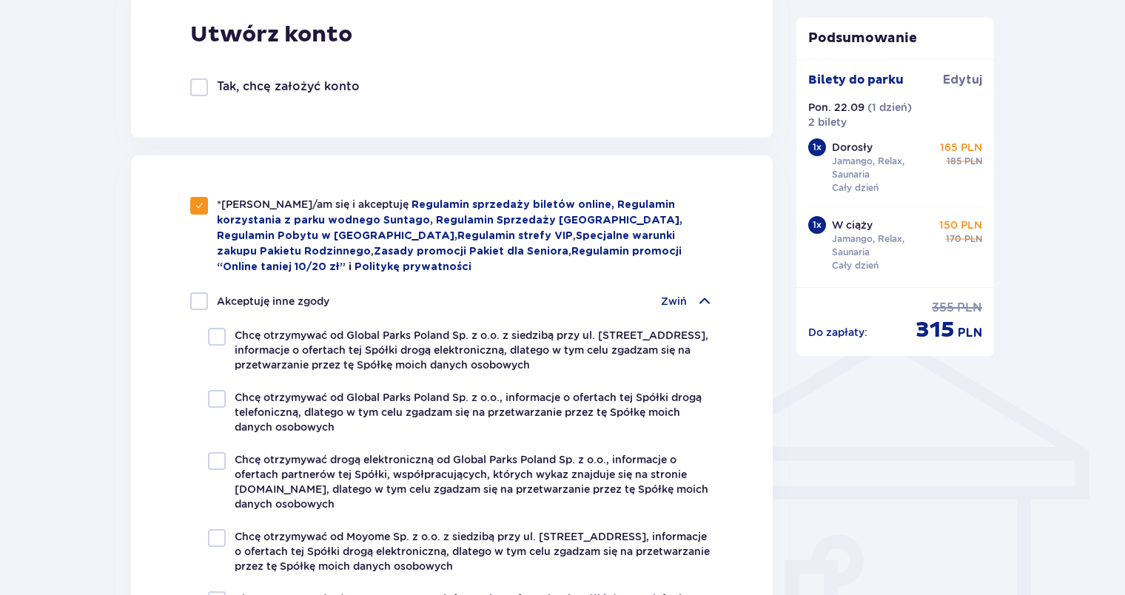
click at [677, 298] on p "Zwiń" at bounding box center [674, 301] width 26 height 15
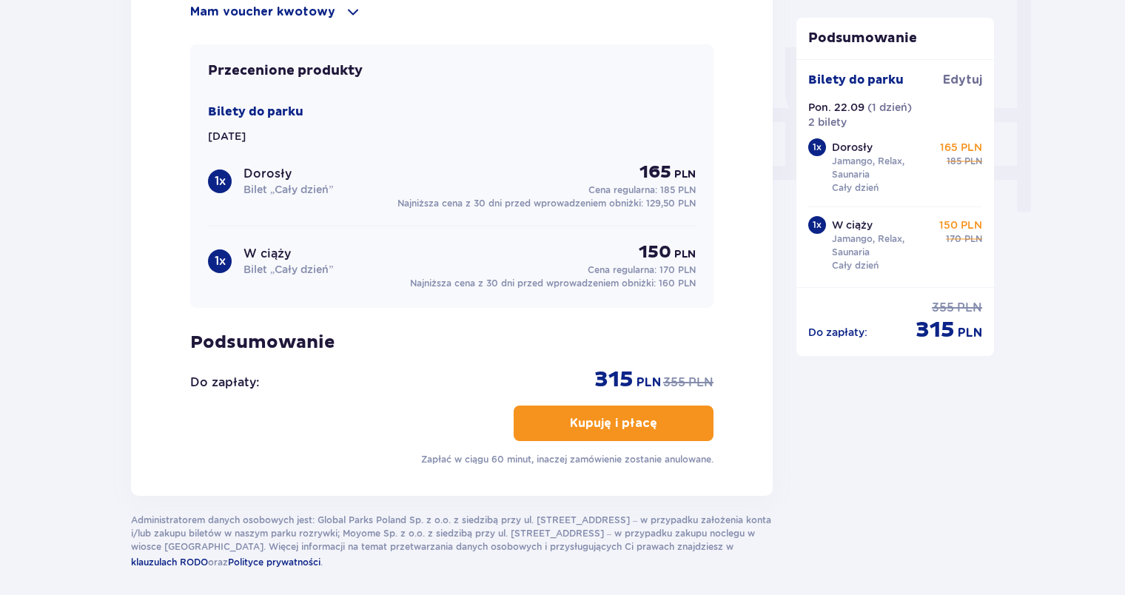
scroll to position [1386, 0]
click at [272, 261] on p "Bilet „Cały dzień”" at bounding box center [289, 268] width 90 height 15
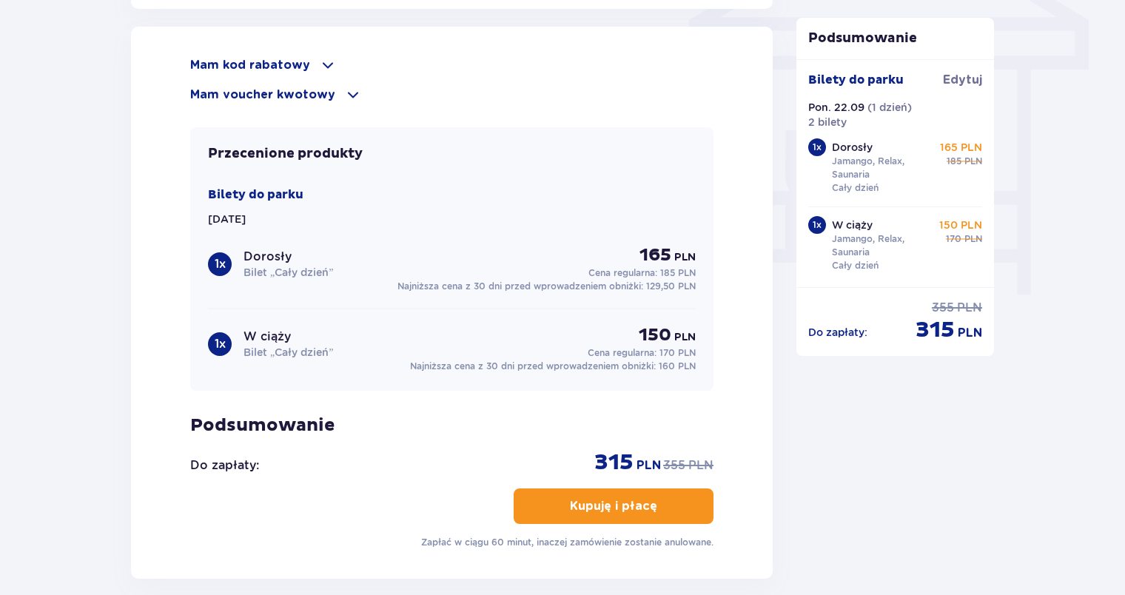
scroll to position [1373, 0]
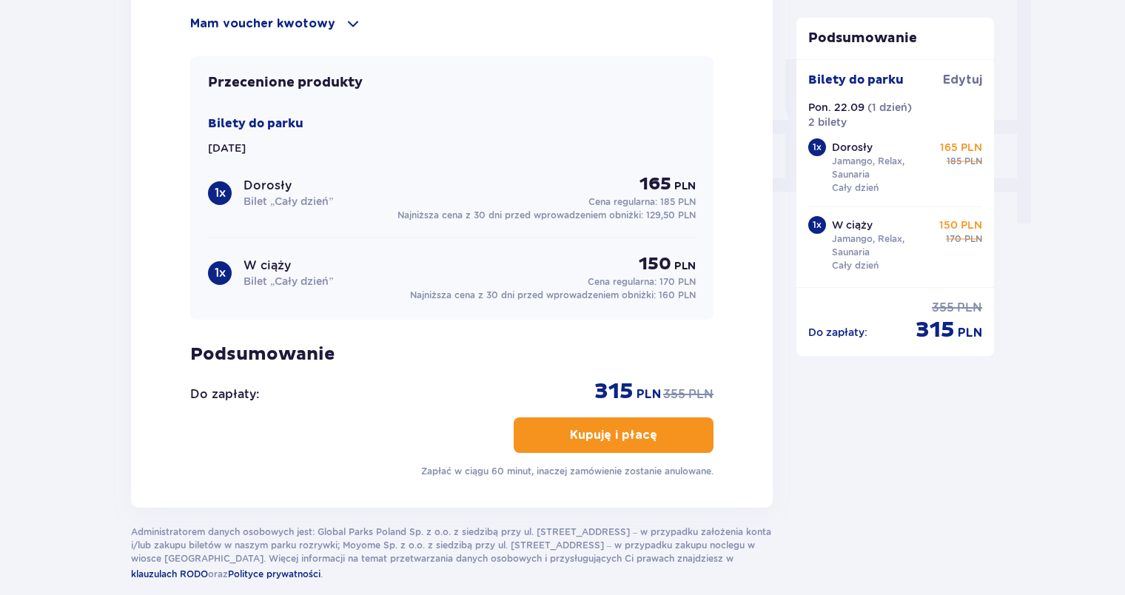
click at [666, 435] on span "button" at bounding box center [660, 435] width 18 height 18
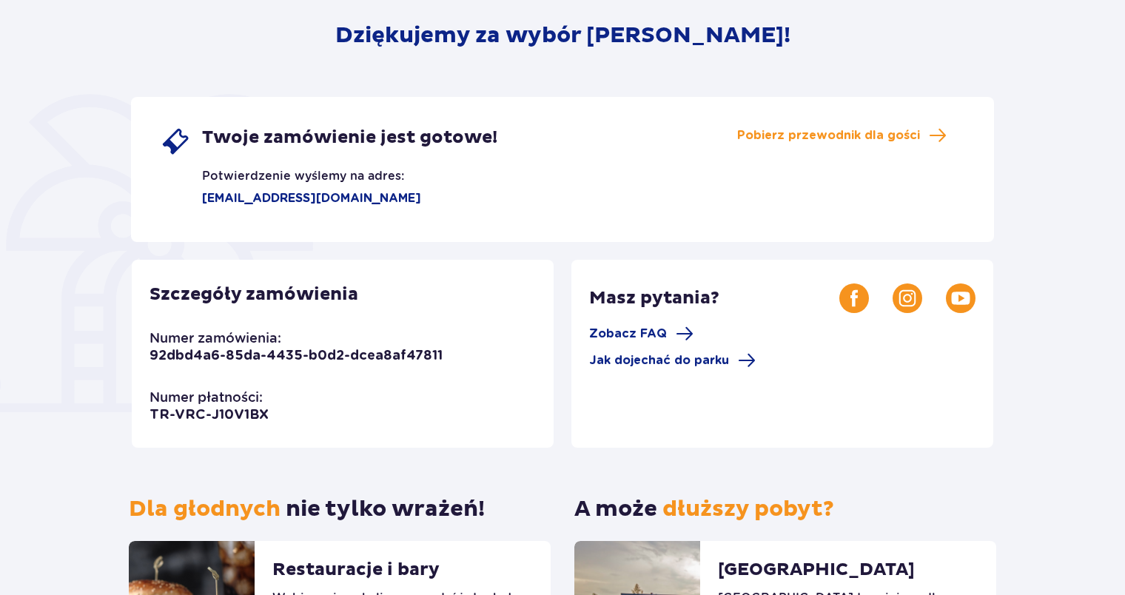
scroll to position [240, 0]
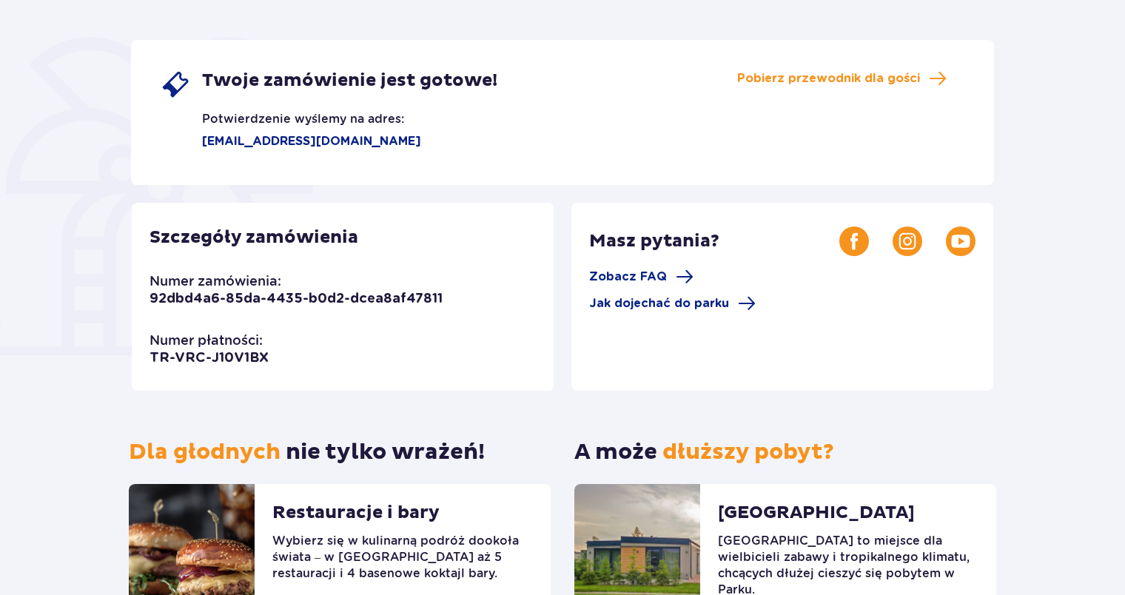
click at [717, 25] on div "Dziękujemy za wybór [PERSON_NAME]! Twoje zamówienie jest gotowe! Potwierdzenie …" at bounding box center [562, 262] width 863 height 767
